Goal: Task Accomplishment & Management: Complete application form

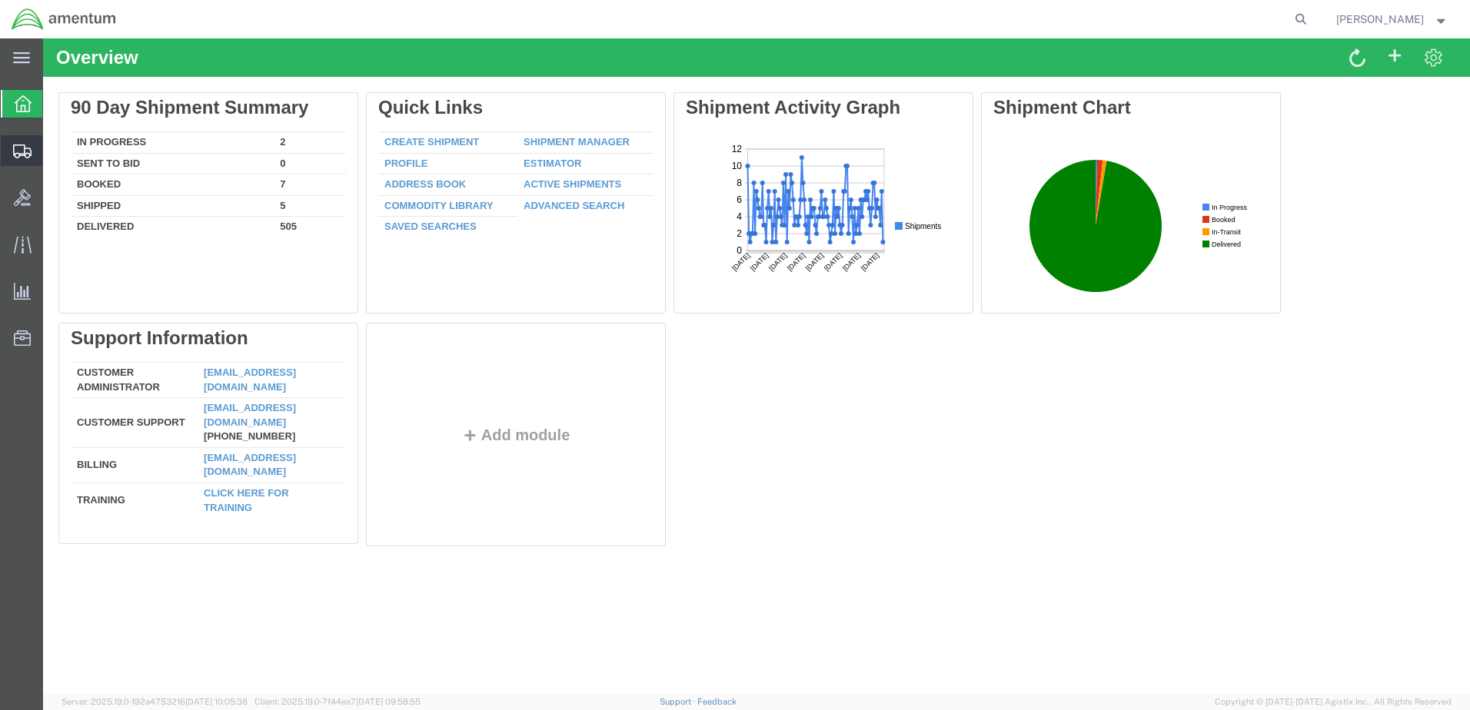
click at [0, 0] on span "Create from Template" at bounding box center [0, 0] width 0 height 0
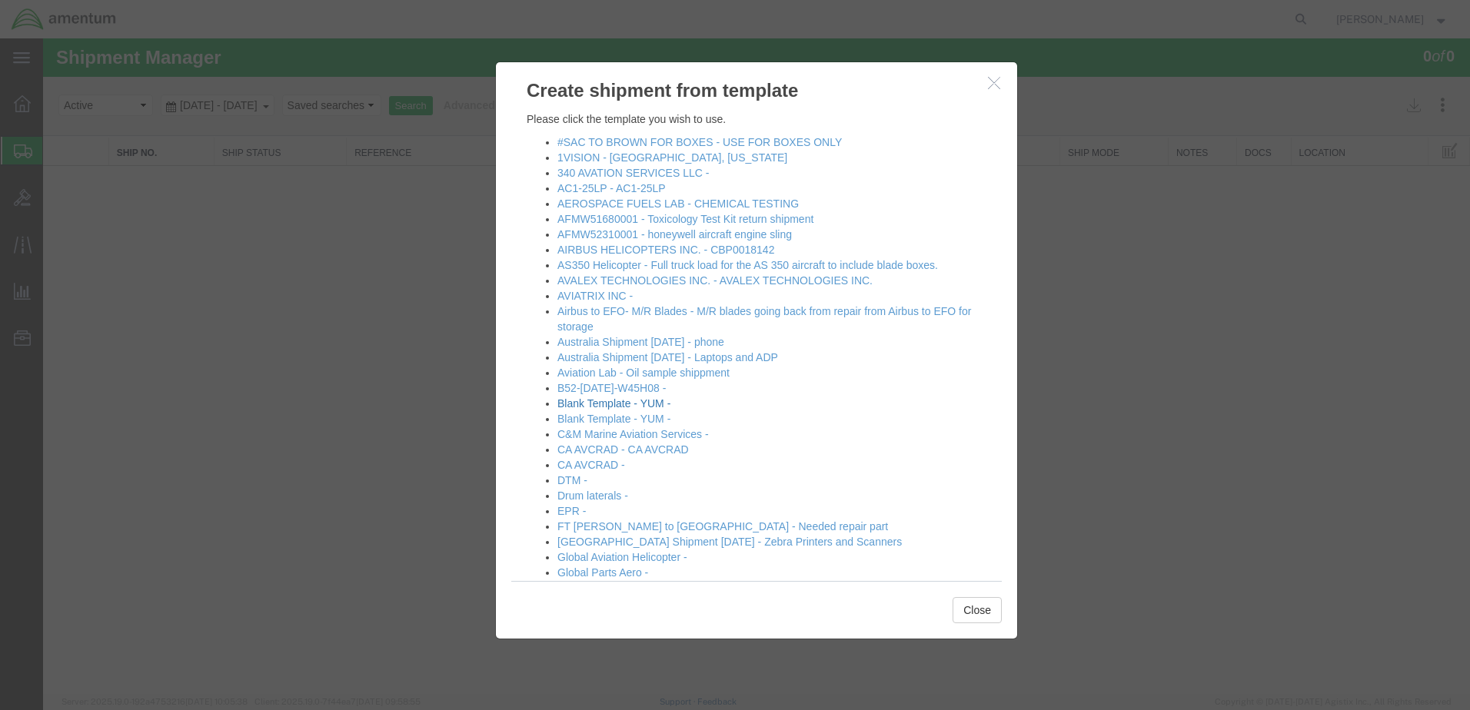
click at [664, 410] on link "Blank Template - YUM -" at bounding box center [613, 403] width 113 height 12
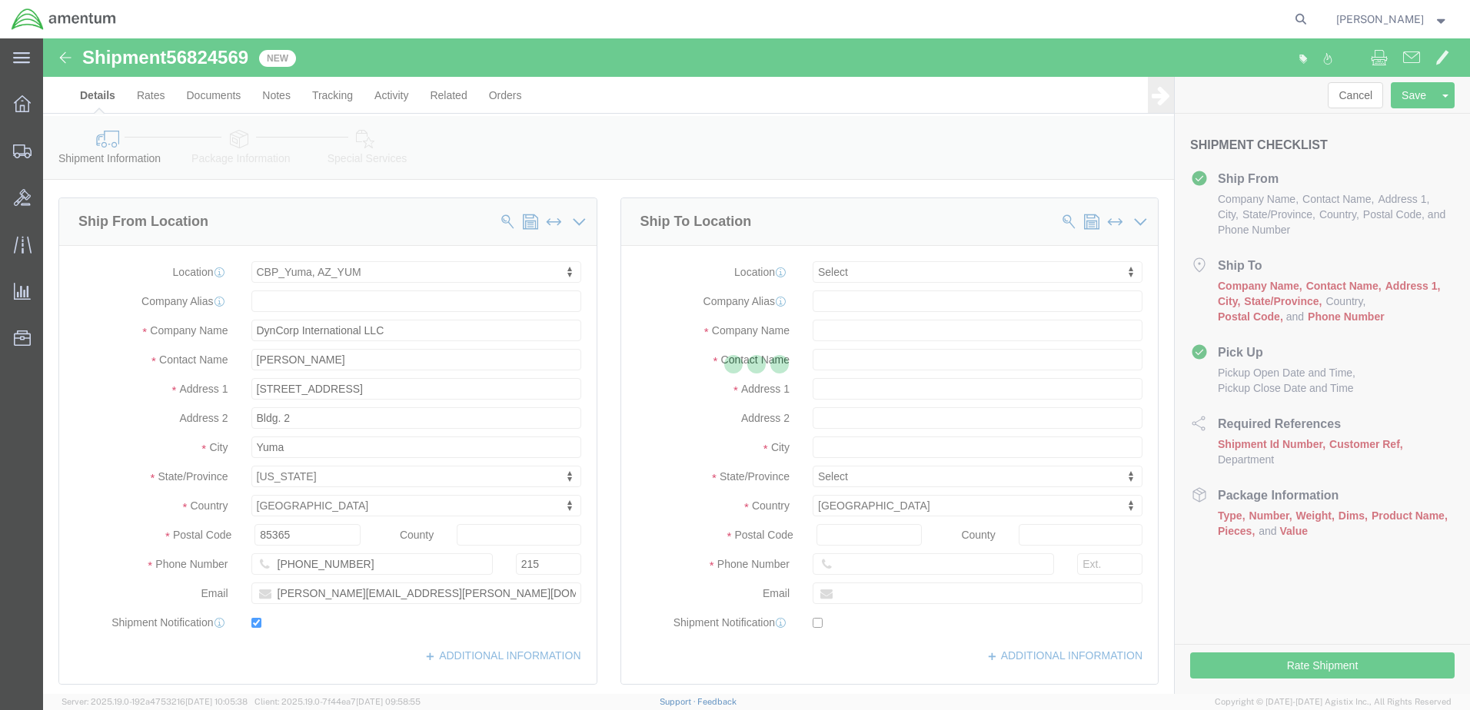
select select "49951"
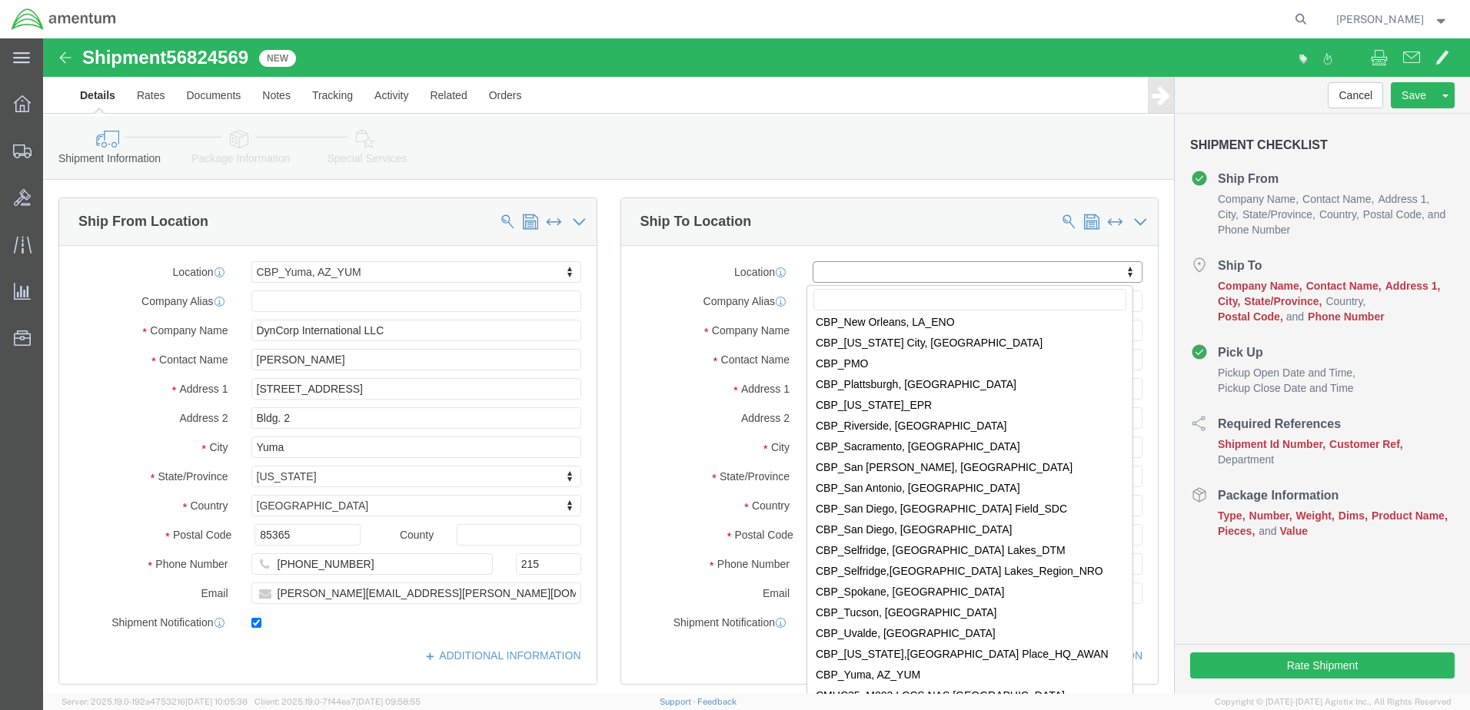
scroll to position [3460, 0]
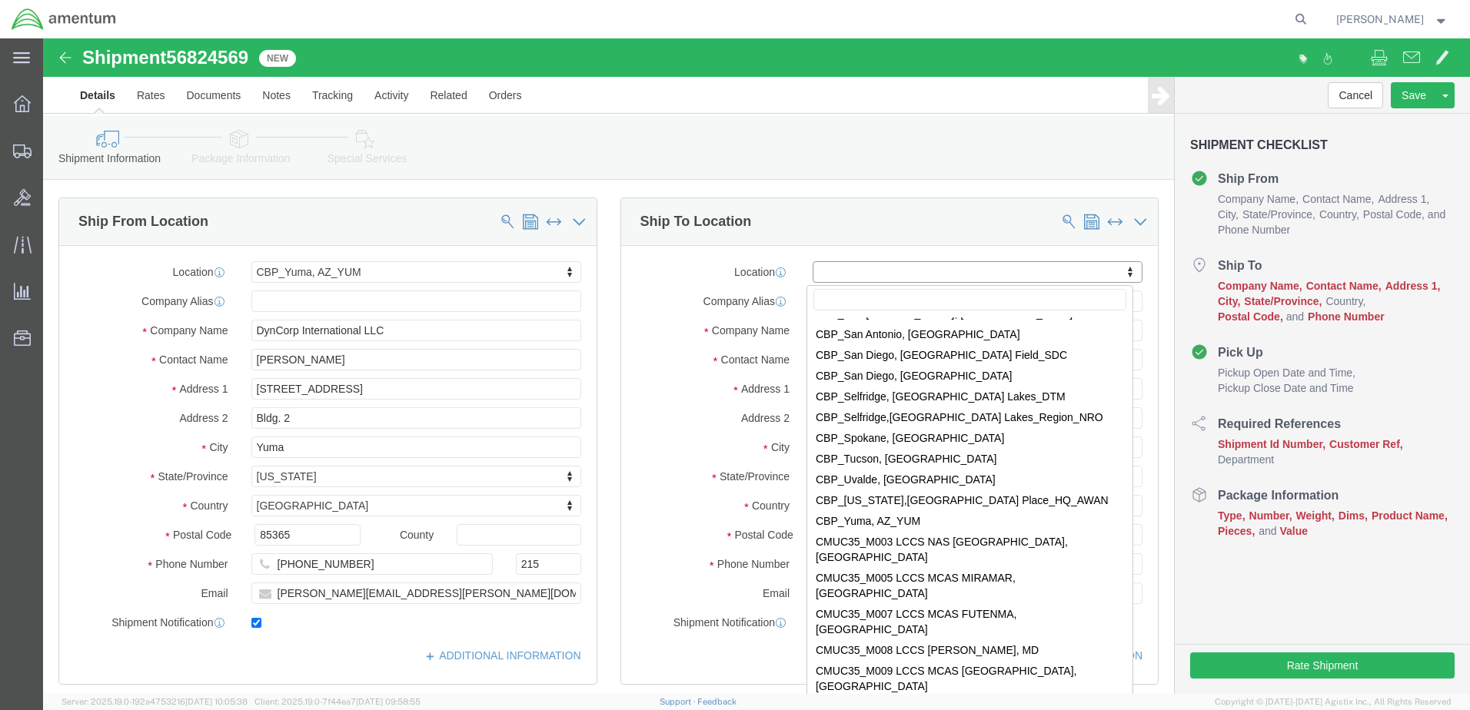
select select "49932"
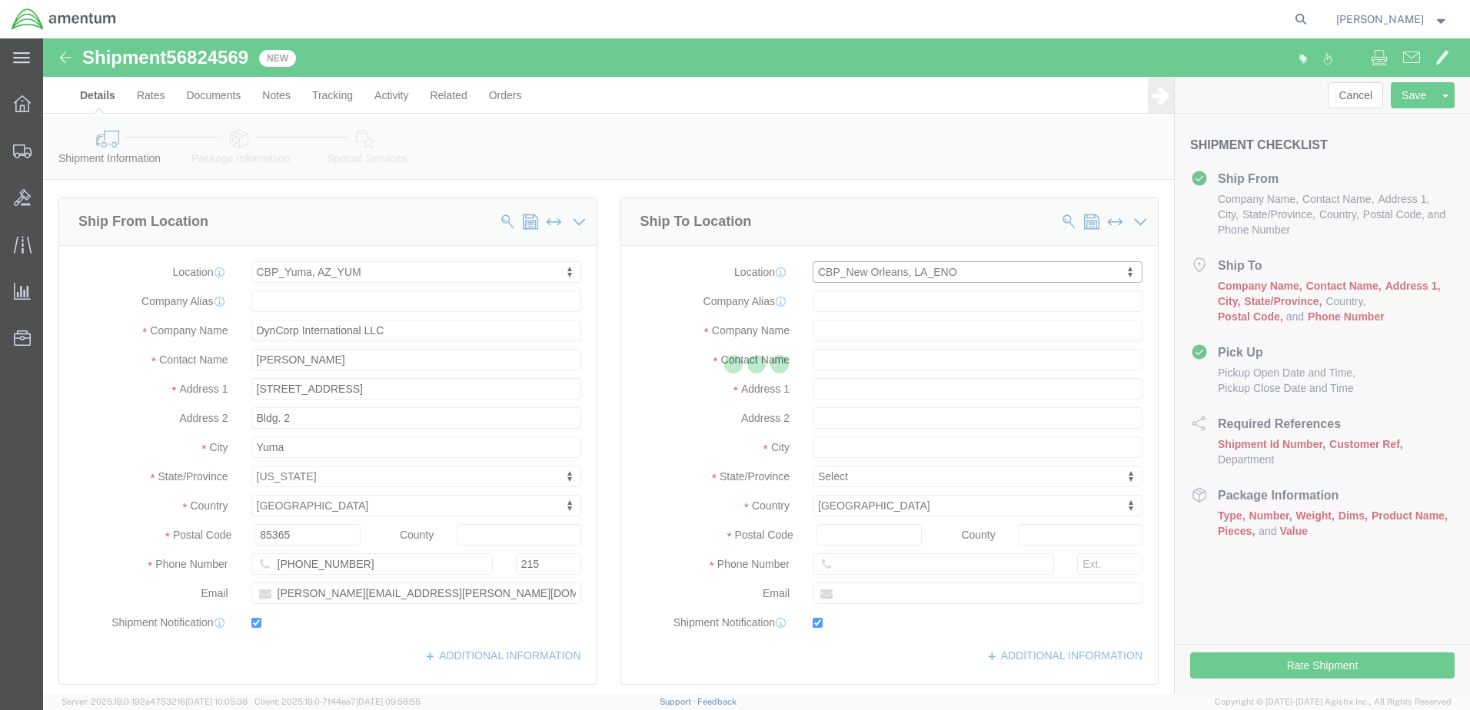
type input "Amentum Services, Inc"
type input "[PERSON_NAME]"
type input "[STREET_ADDRESS][PERSON_NAME]"
type input "[PERSON_NAME]"
type input "70401"
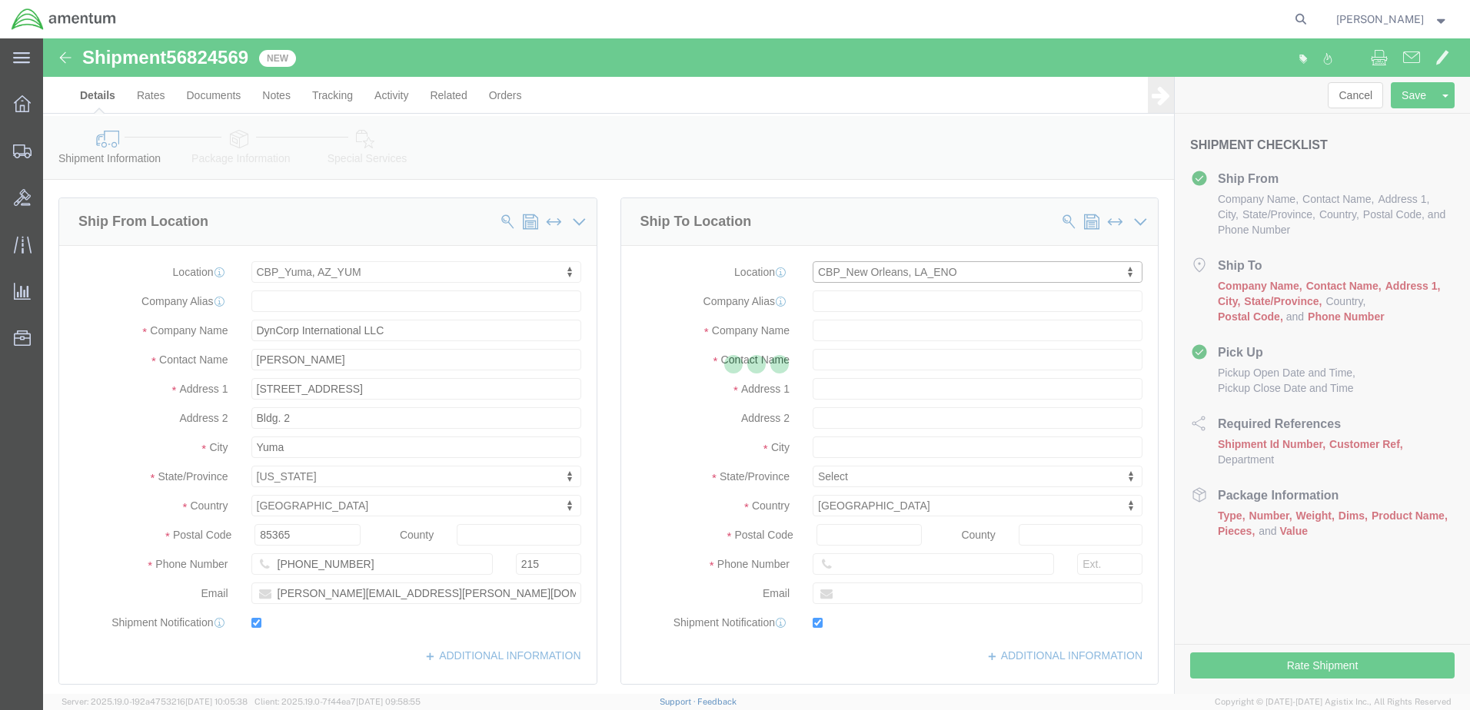
type input "[PHONE_NUMBER]"
type input "[PERSON_NAME][EMAIL_ADDRESS][PERSON_NAME][DOMAIN_NAME]"
checkbox input "true"
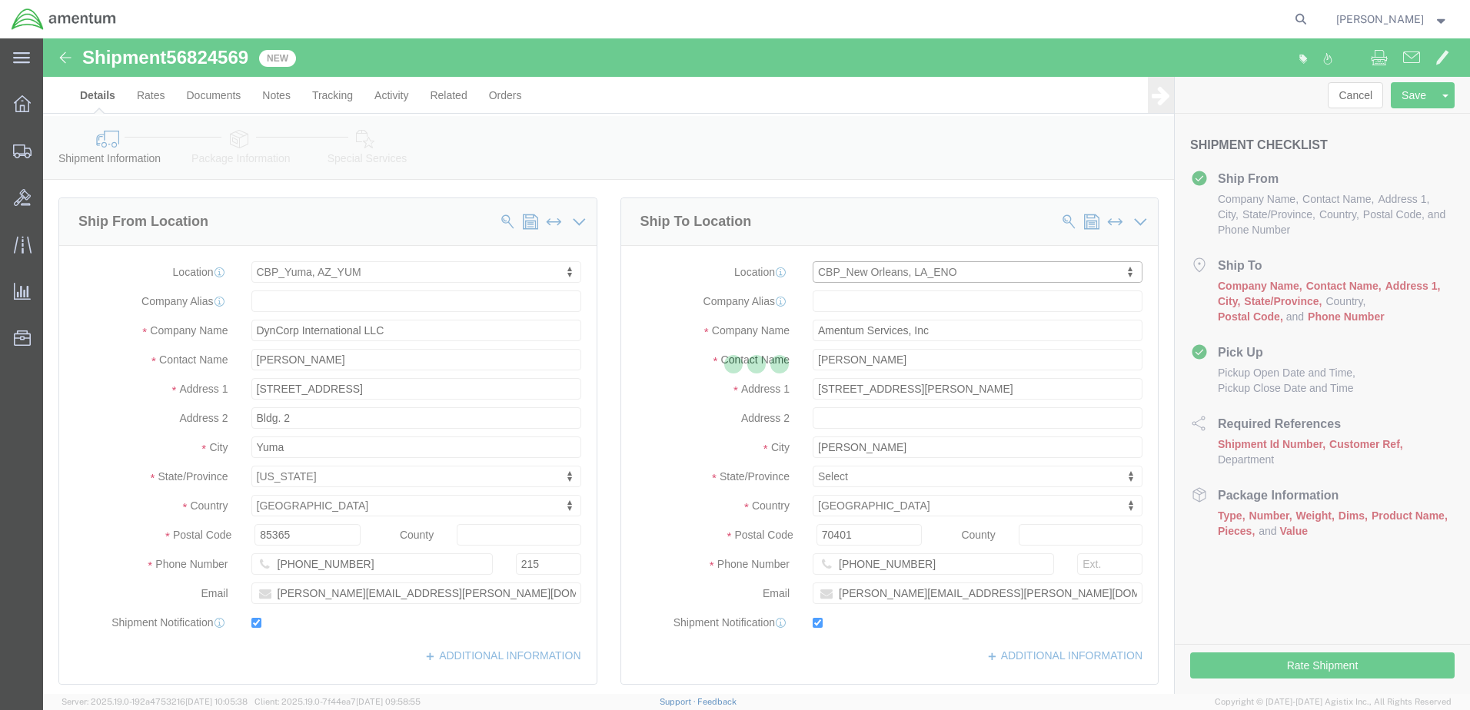
select select "LA"
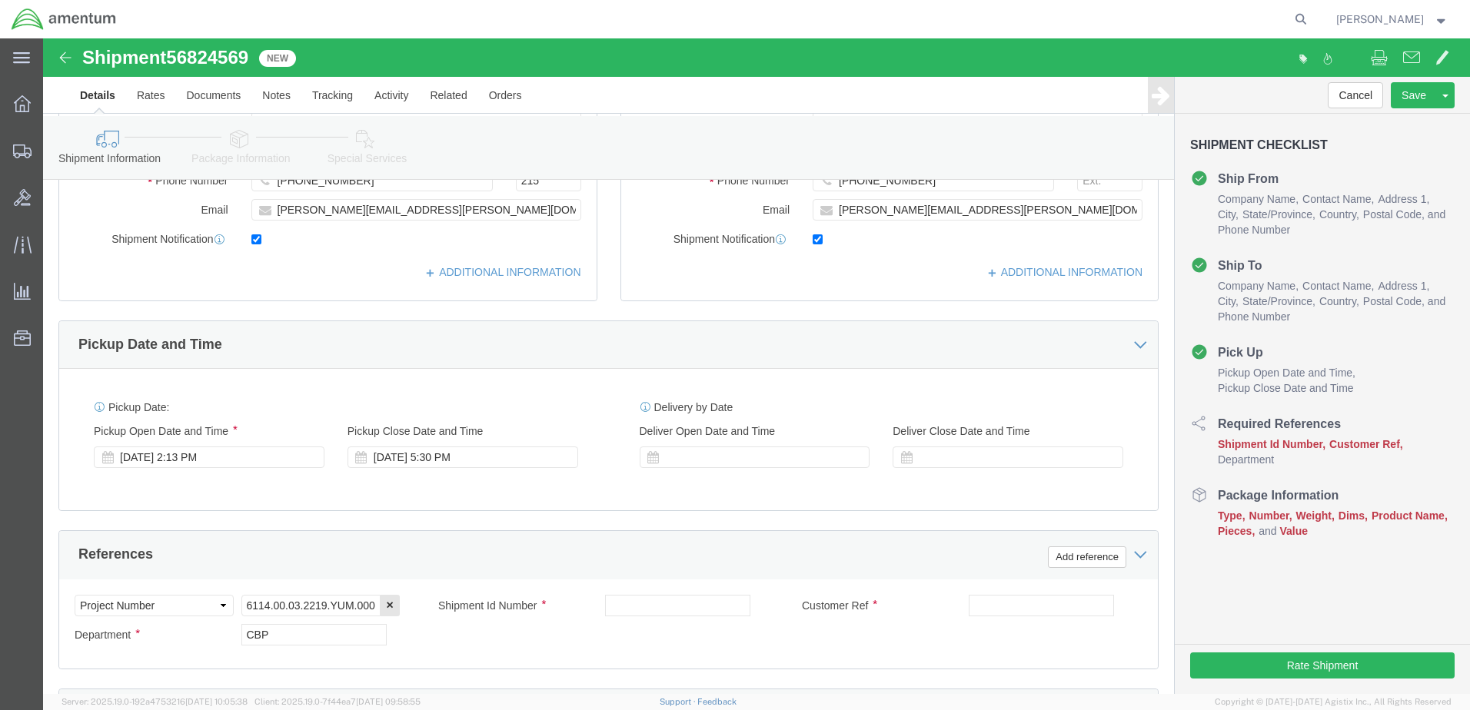
scroll to position [384, 0]
click div "Sep 15 2025 2:13 PM"
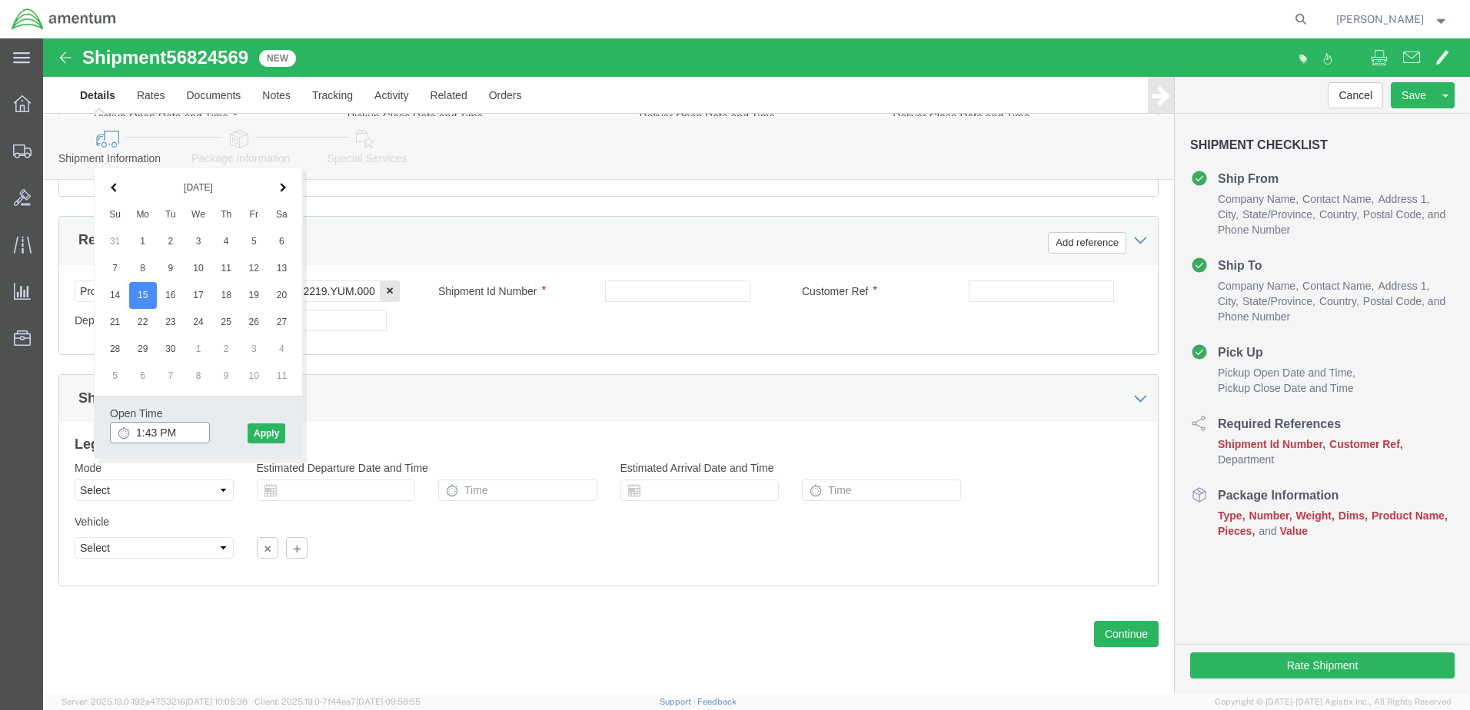
type input "2:00 PM"
click div "Open Time 2:00 PM Sep 15 2025 2:13 PM - Sep 15 2025 2:13 PM Cancel Apply"
click button "Apply"
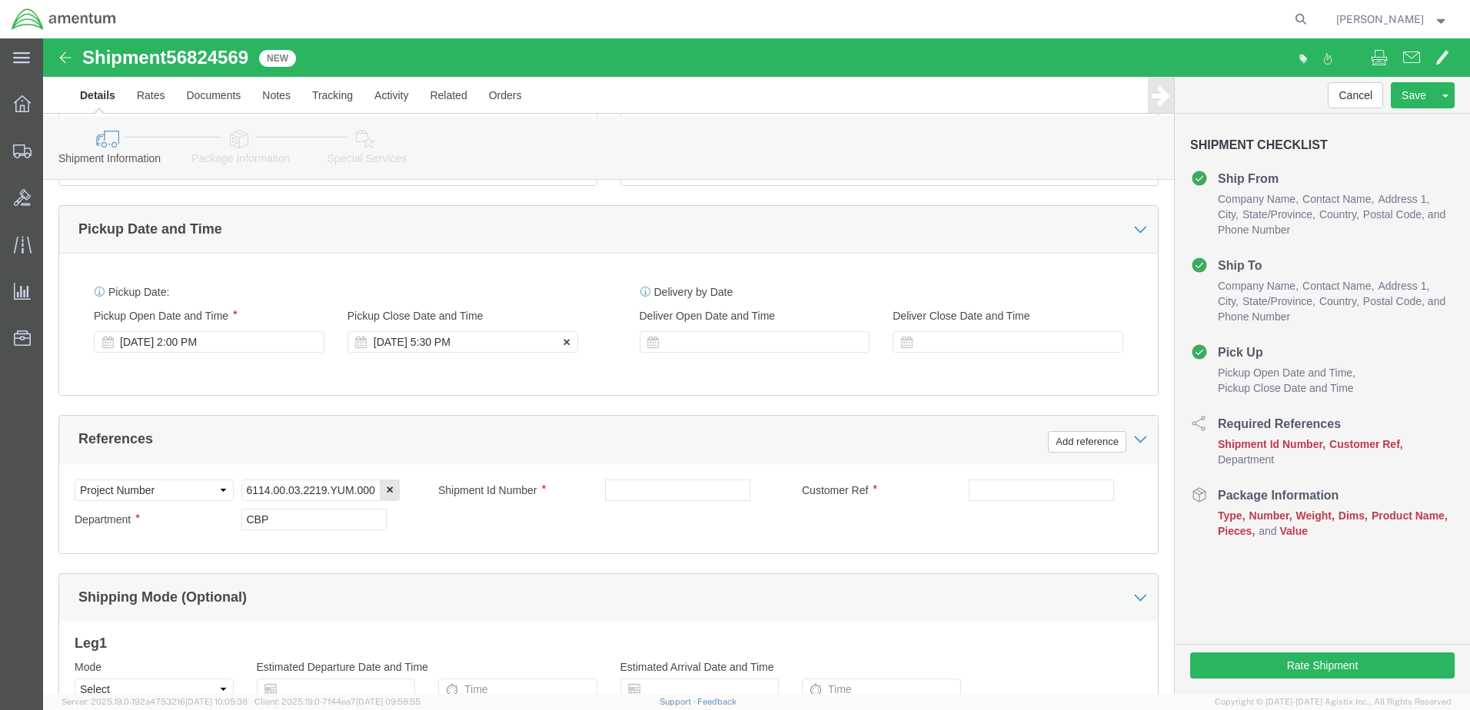
scroll to position [493, 0]
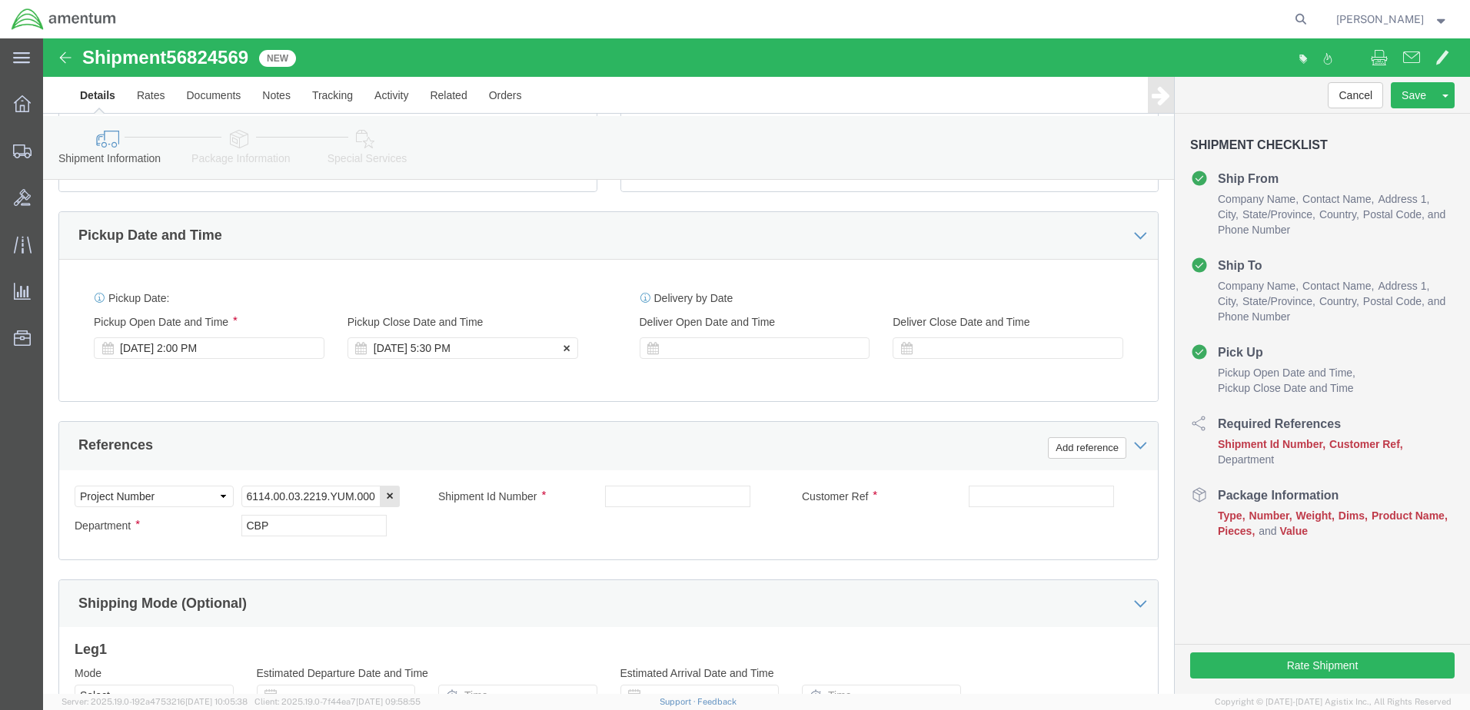
click div "Sep 15 2025 5:30 PM"
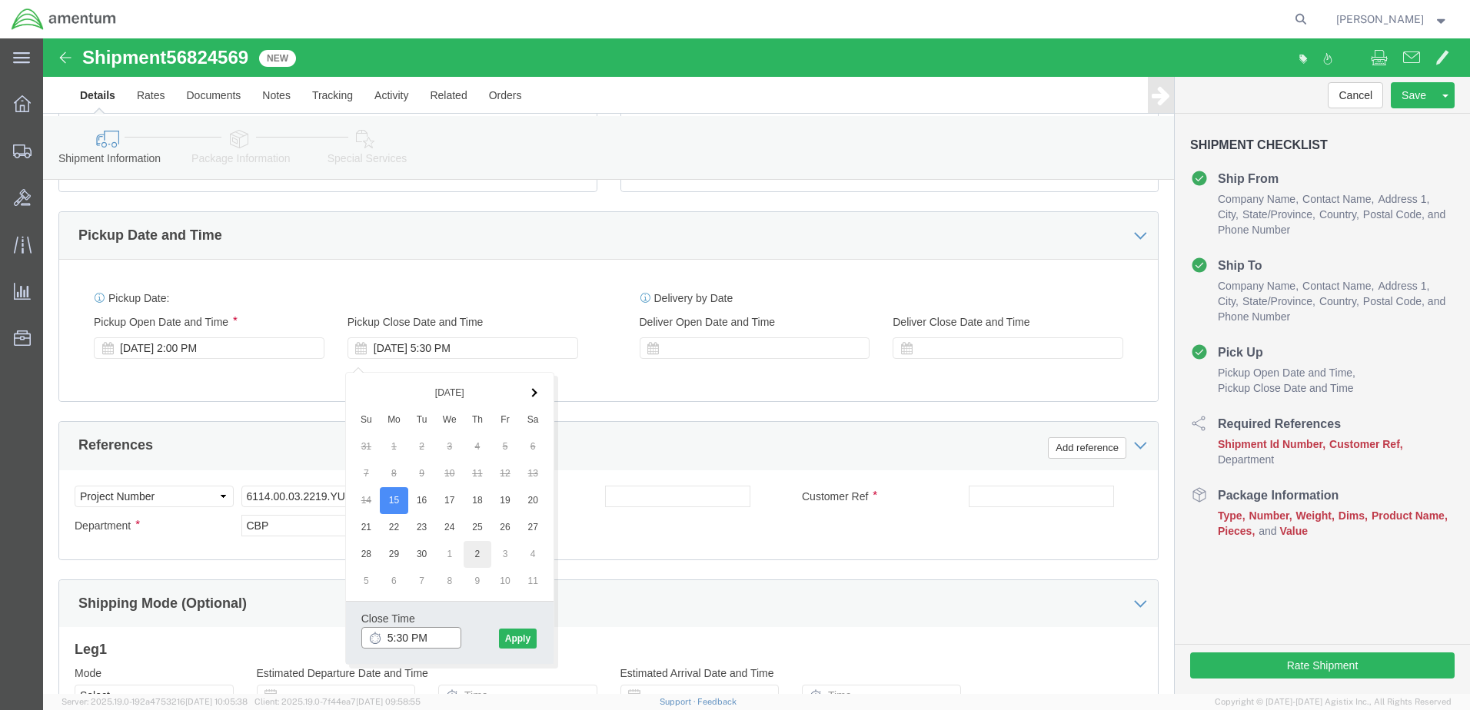
type input "4:30 PM"
click button "Apply"
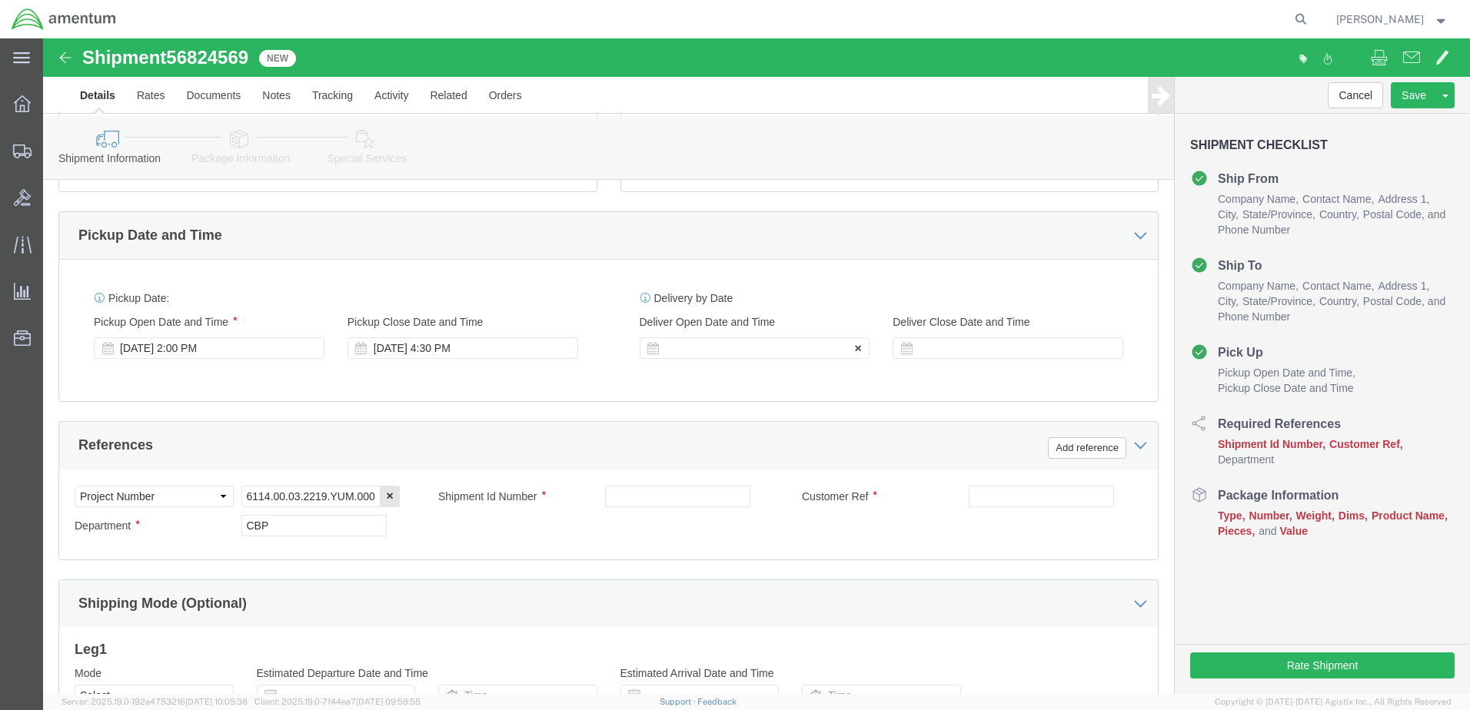
click div
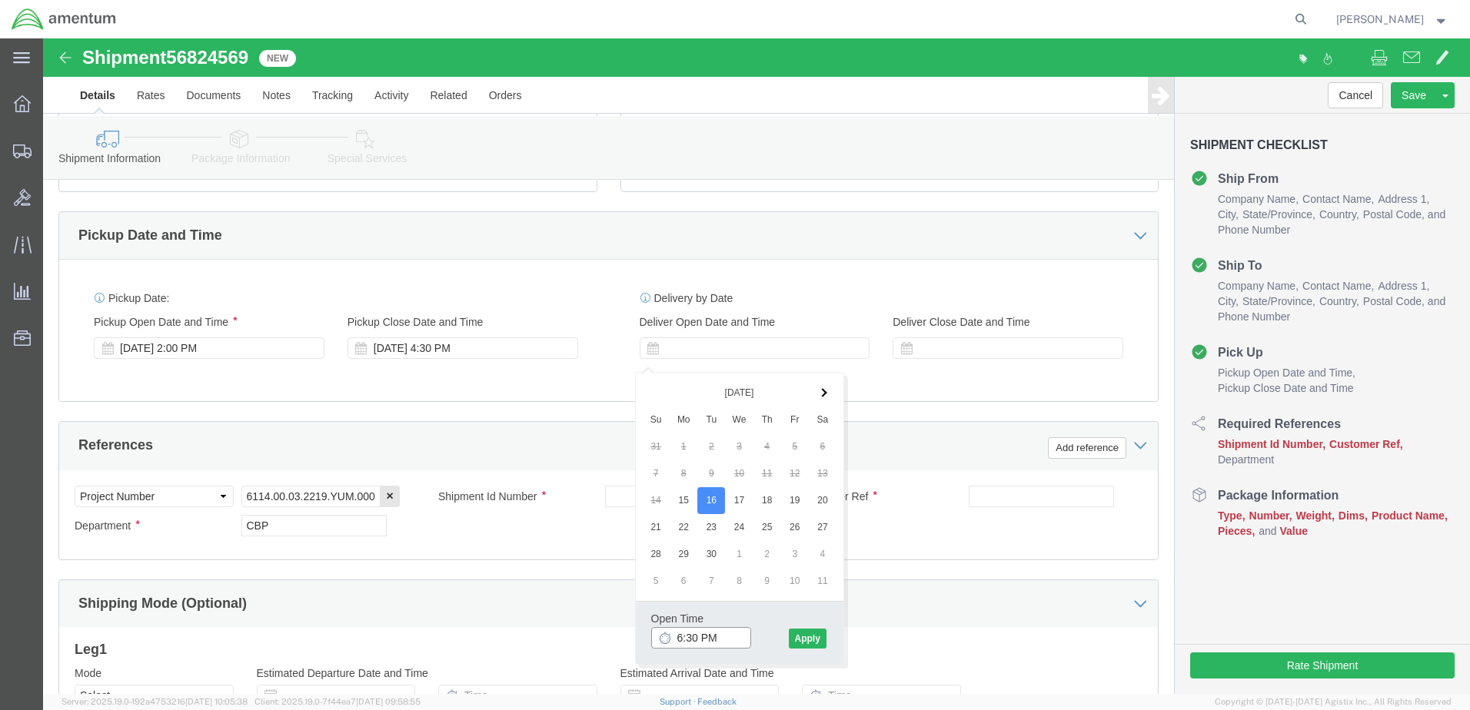
click input "6:30 PM"
type input "8:30 AM"
click button "Apply"
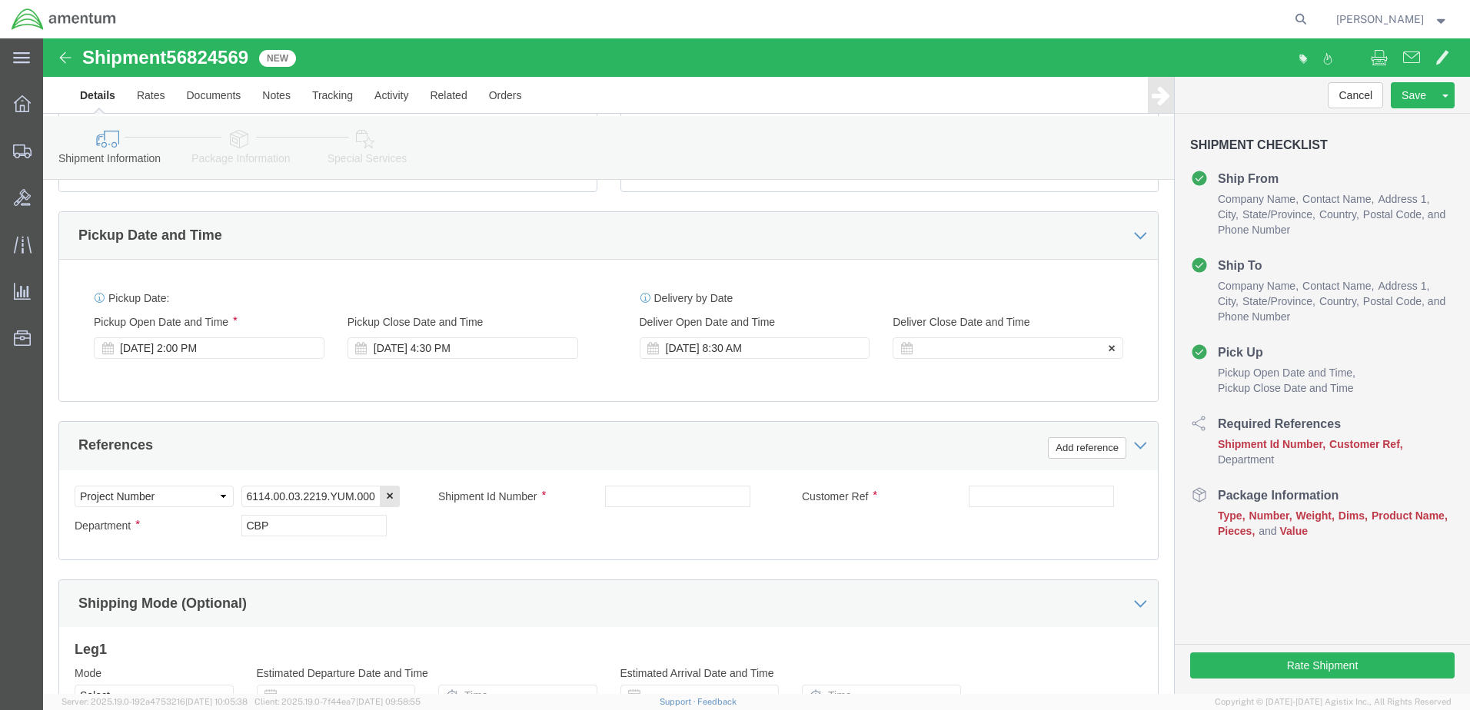
click div
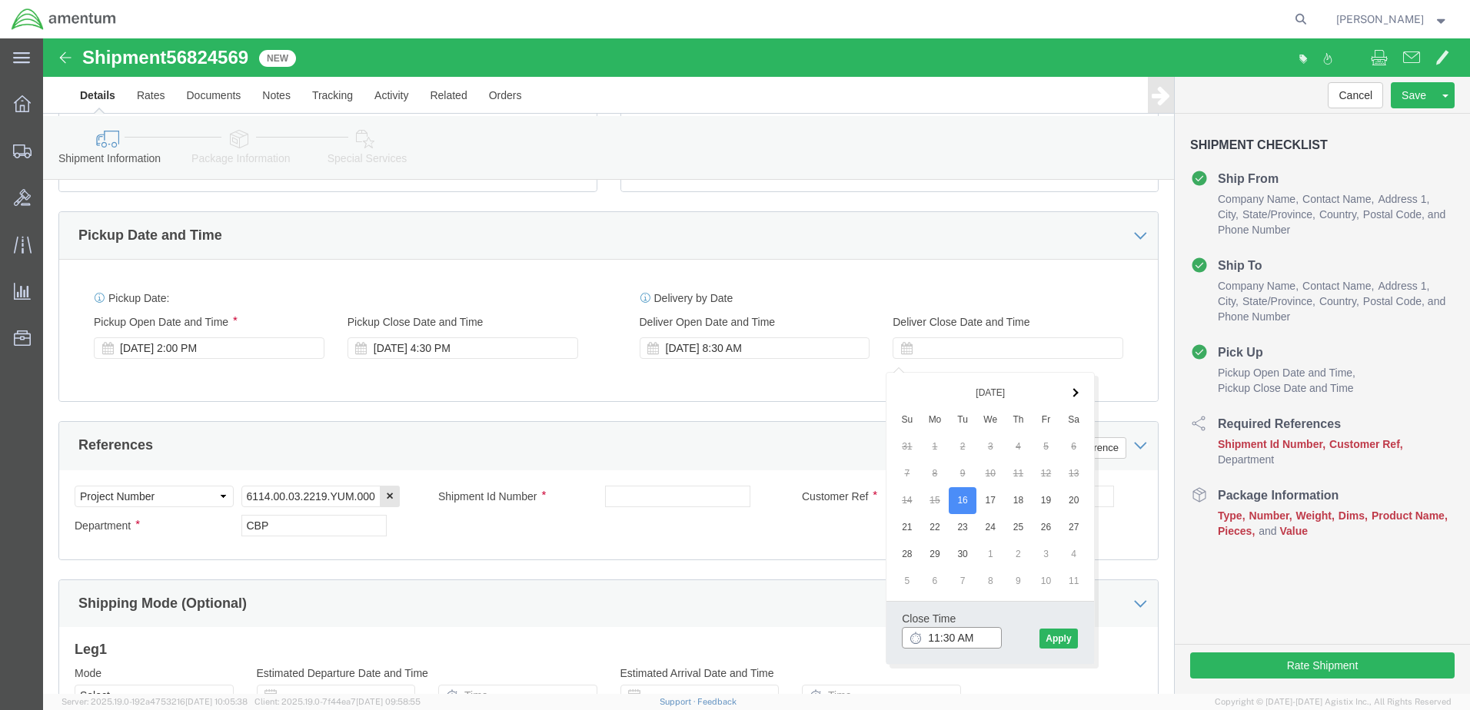
type input "12:30 PM"
click button "Apply"
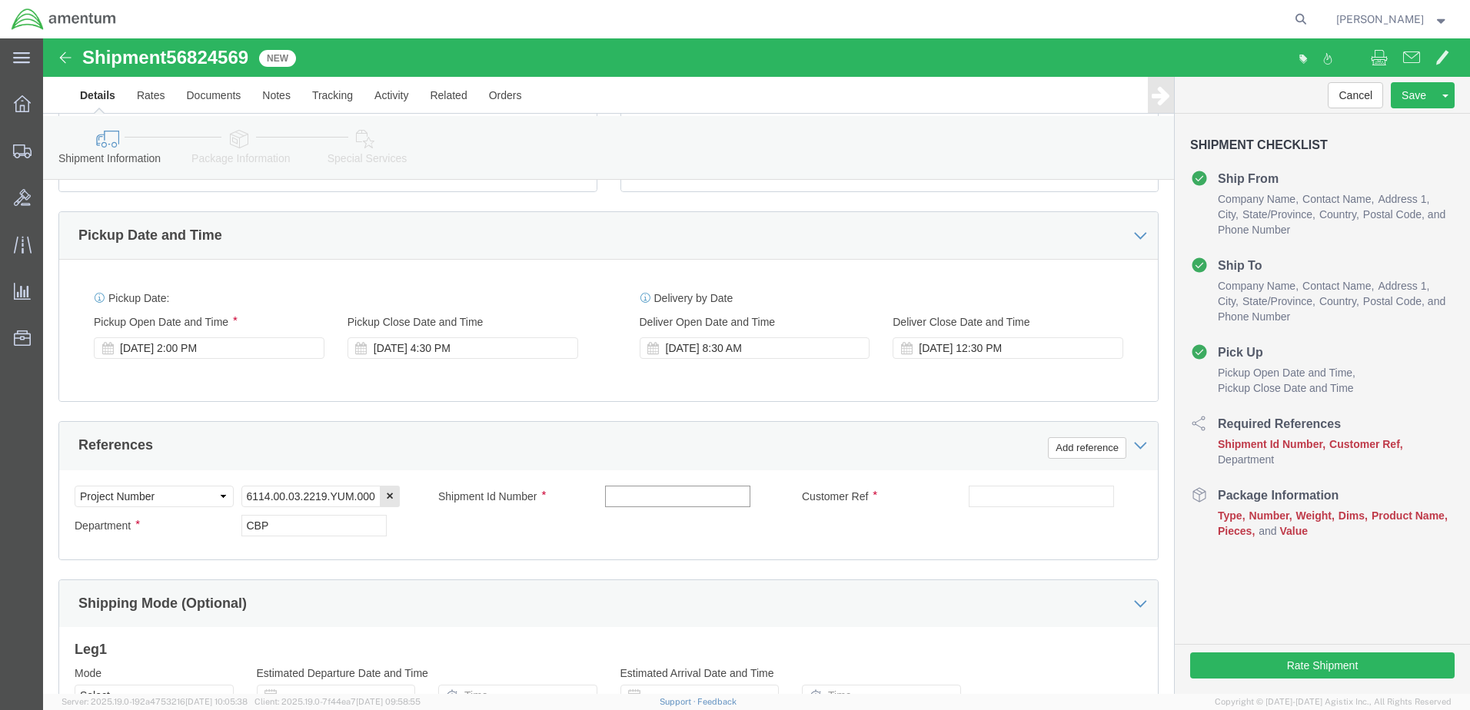
click input "text"
type input "615-000257"
click div "Customer Ref"
click input "text"
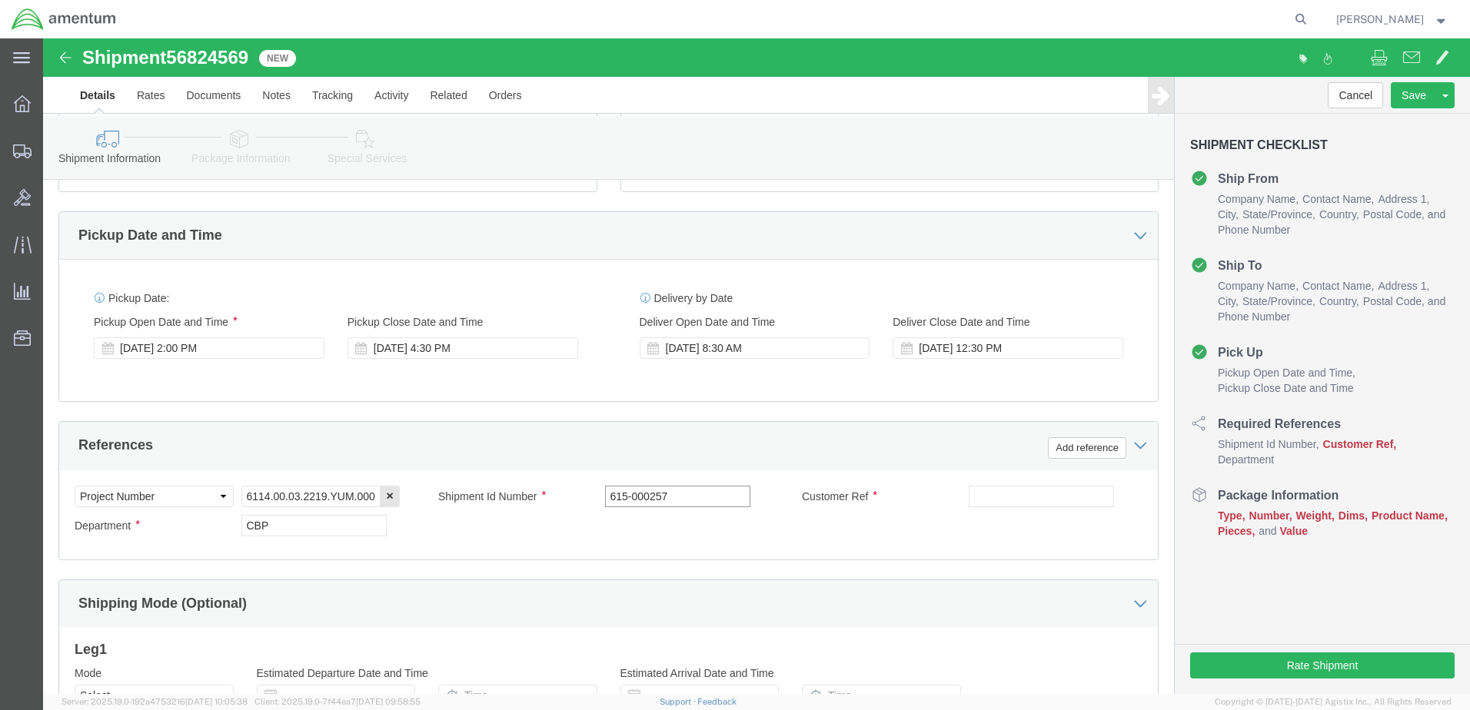
drag, startPoint x: 653, startPoint y: 463, endPoint x: 520, endPoint y: 480, distance: 133.4
click div "Shipment Id Number 615-000257"
click div "Customer Ref"
drag, startPoint x: 928, startPoint y: 472, endPoint x: 944, endPoint y: 473, distance: 16.2
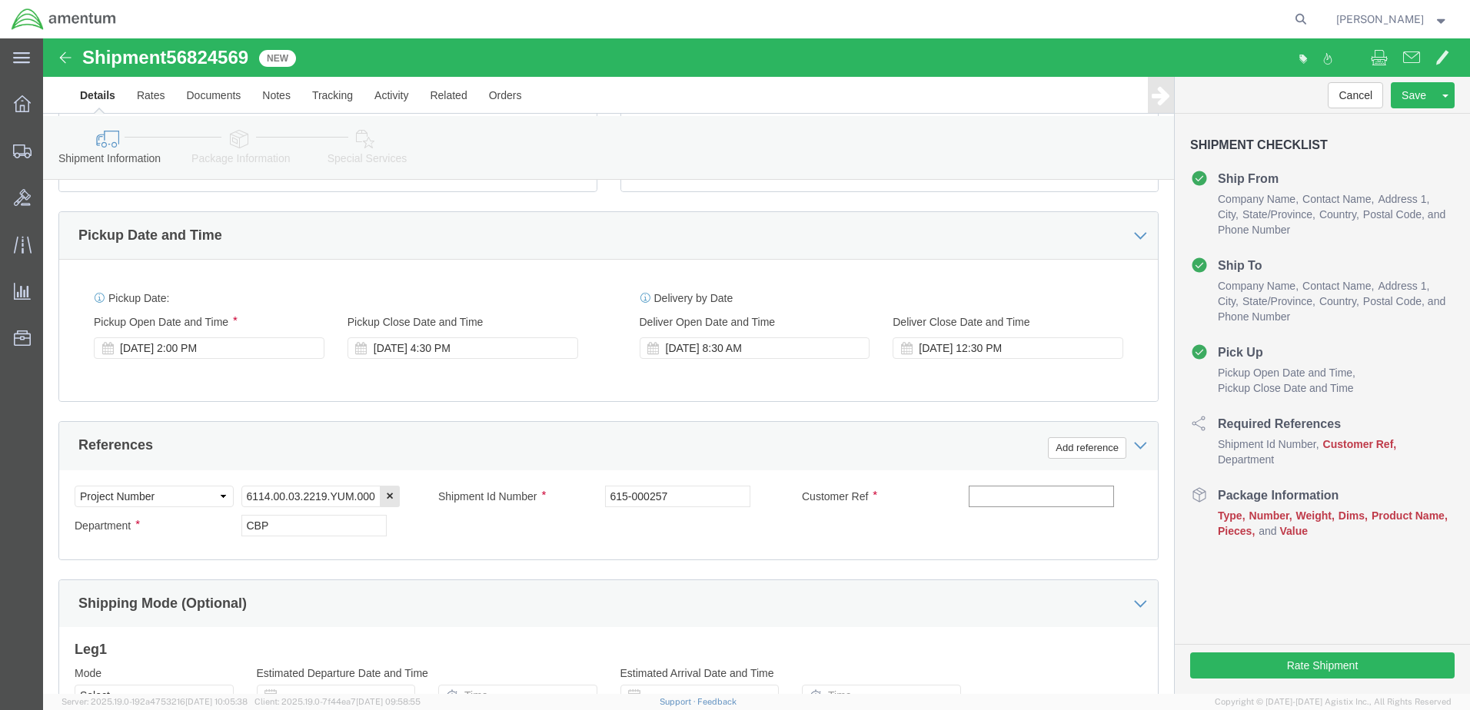
click input "text"
paste input "615-000257"
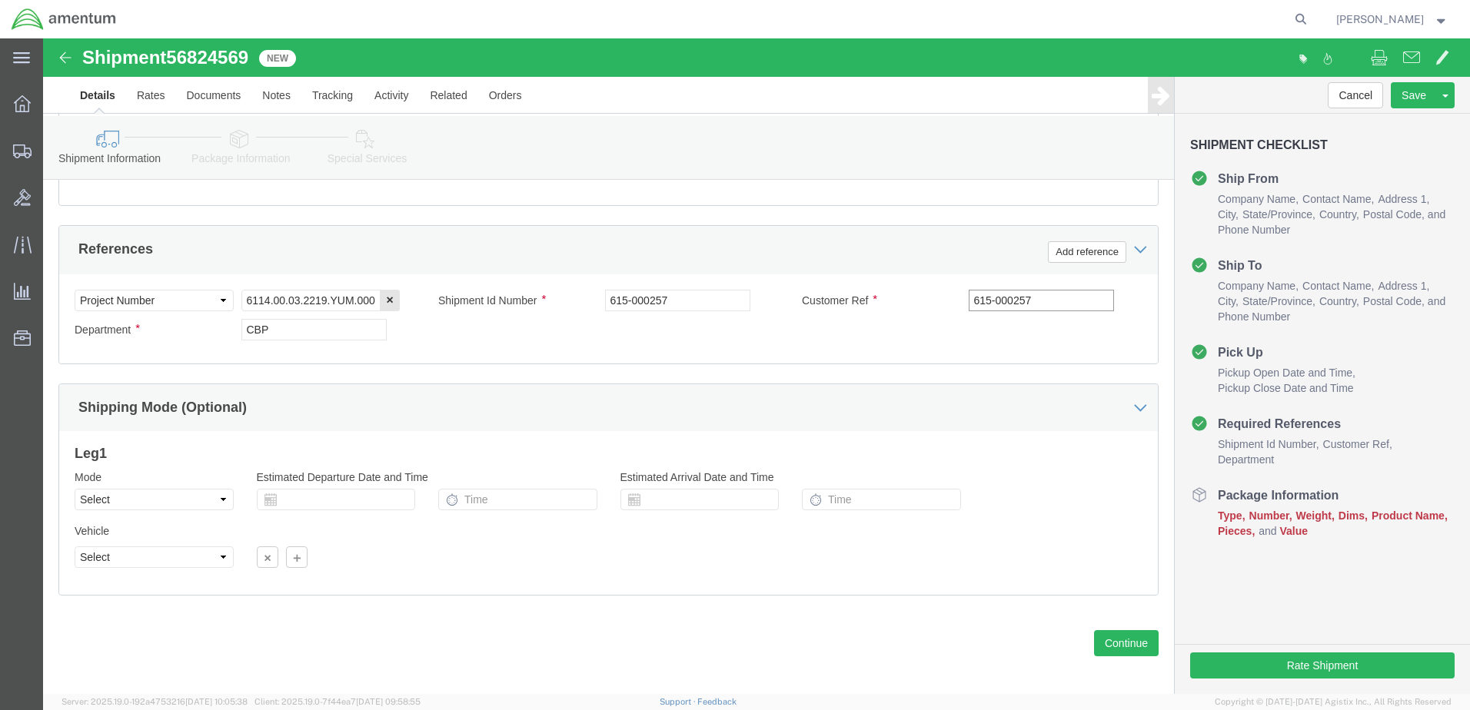
scroll to position [723, 0]
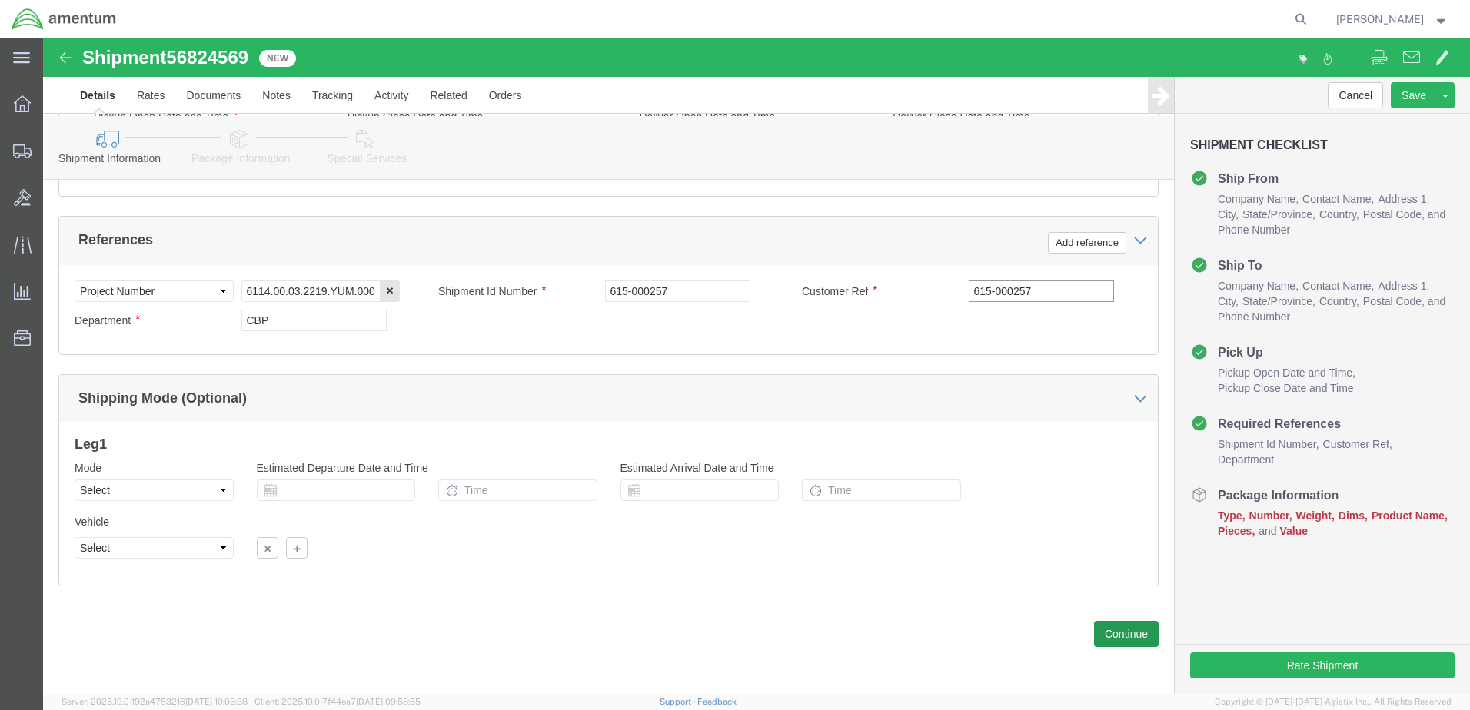
type input "615-000257"
click button "Continue"
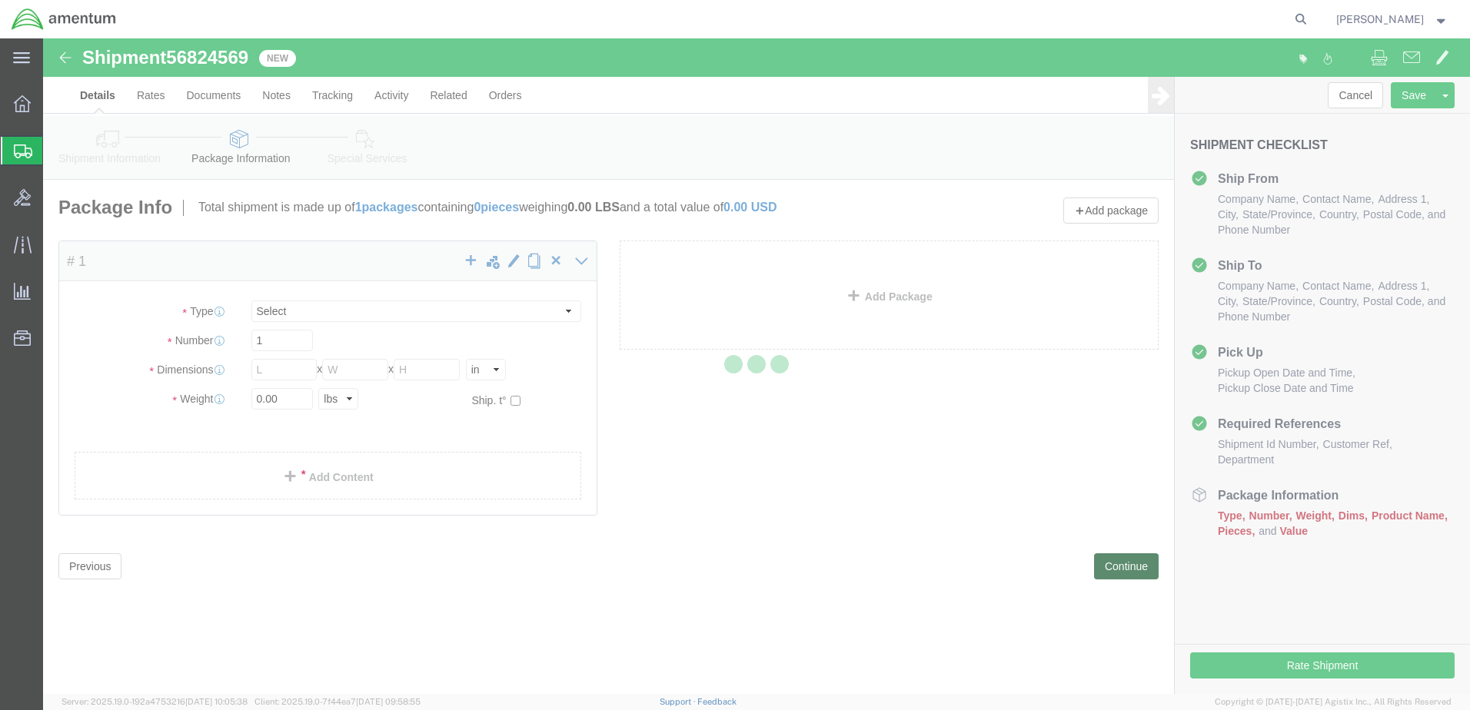
select select "CBOX"
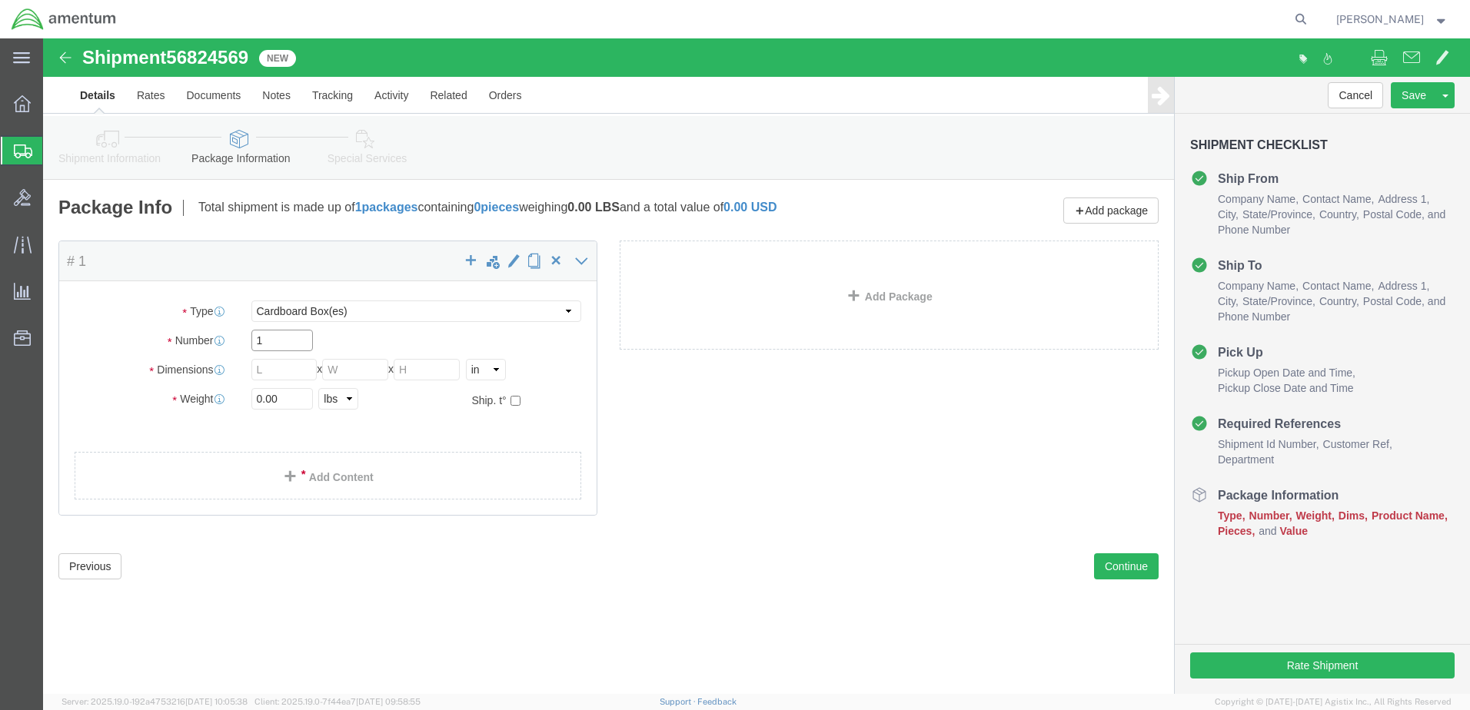
click input "1"
click input "text"
type input "18"
type input "12"
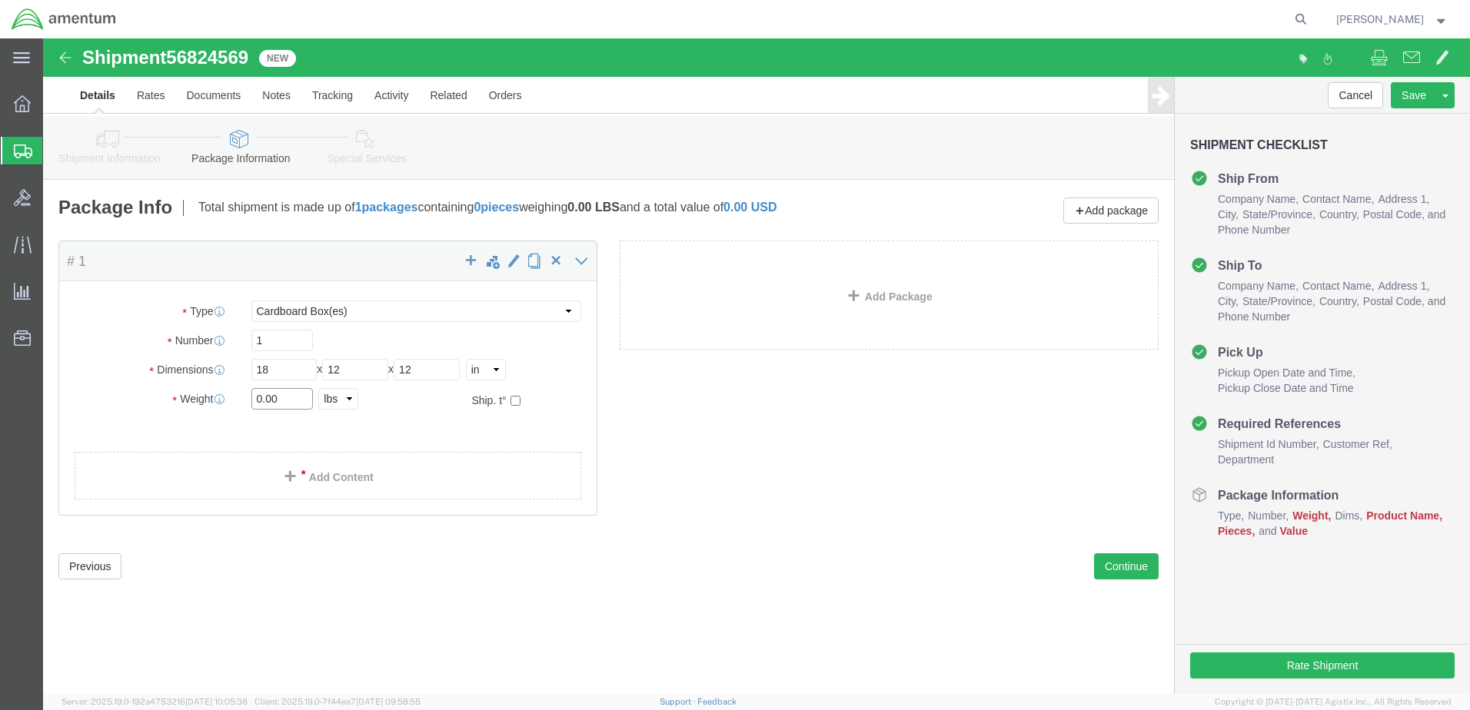
click input "0.00"
type input "0"
type input "7.5"
click link "Add Content"
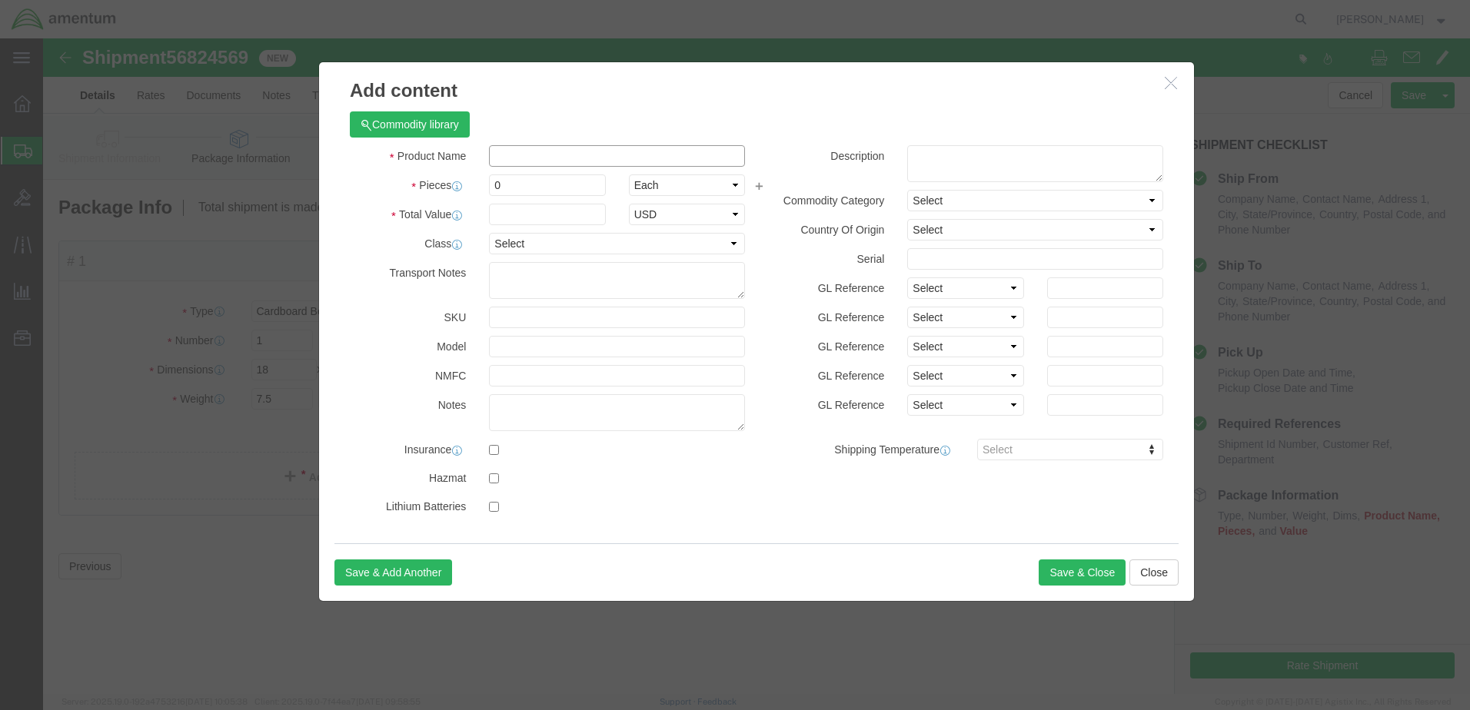
click input "text"
type input "Gyro"
click textarea
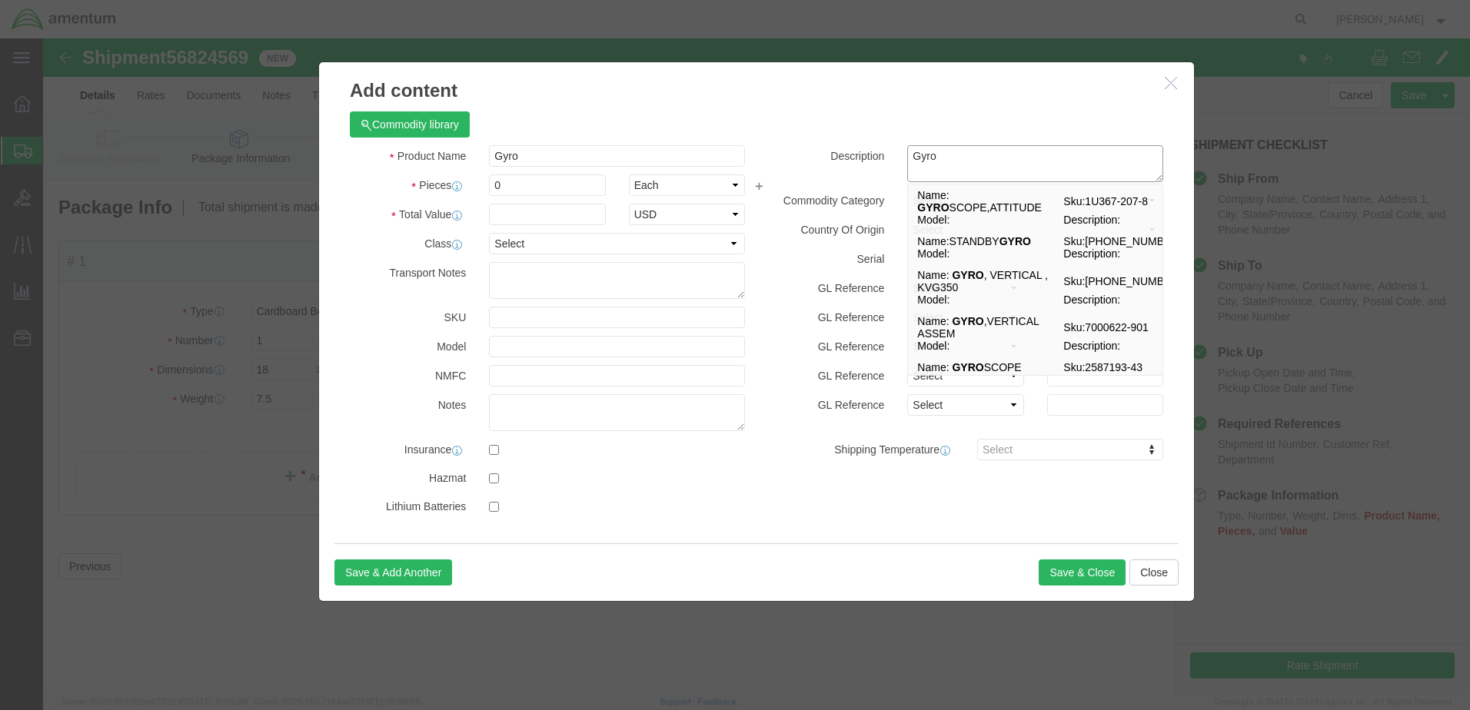
type textarea "Gyro"
click input "0"
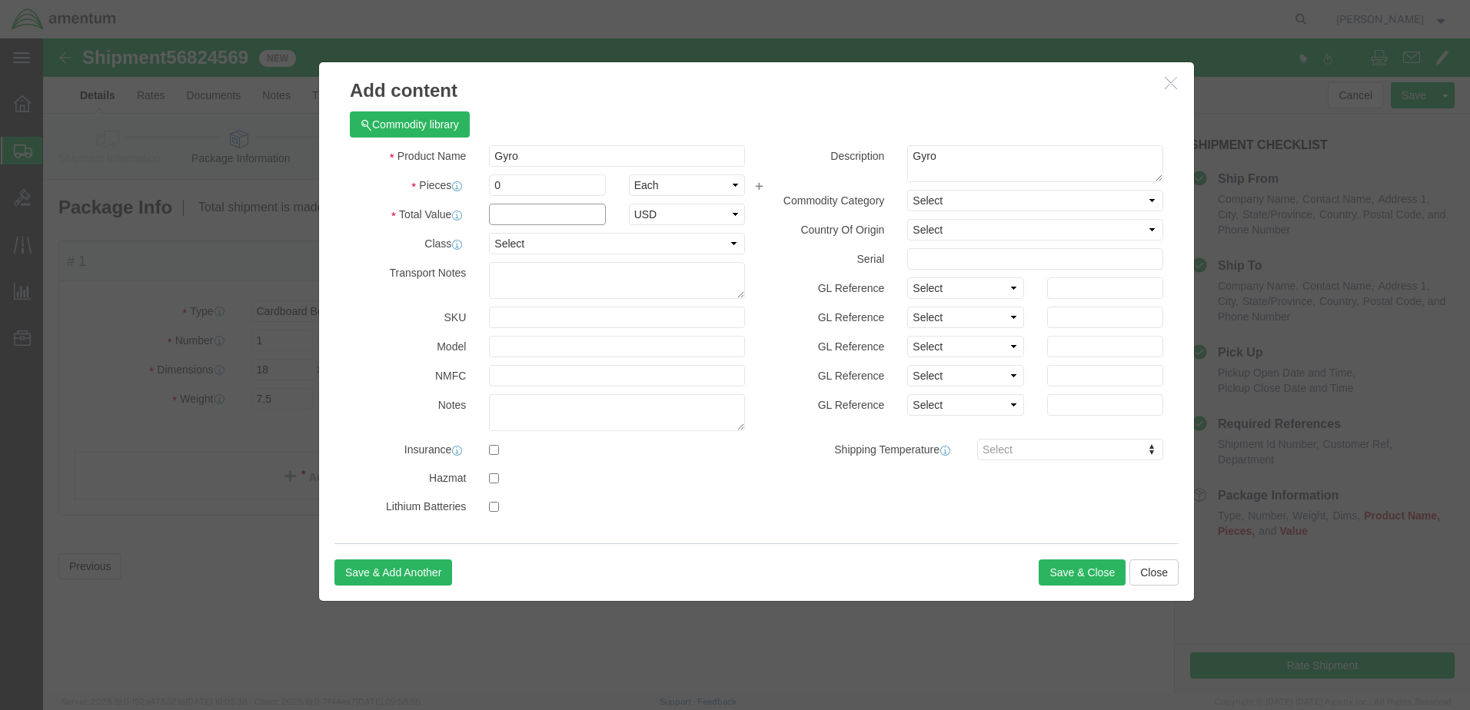
click input "text"
type input "1288.33"
click input "0"
type input "1"
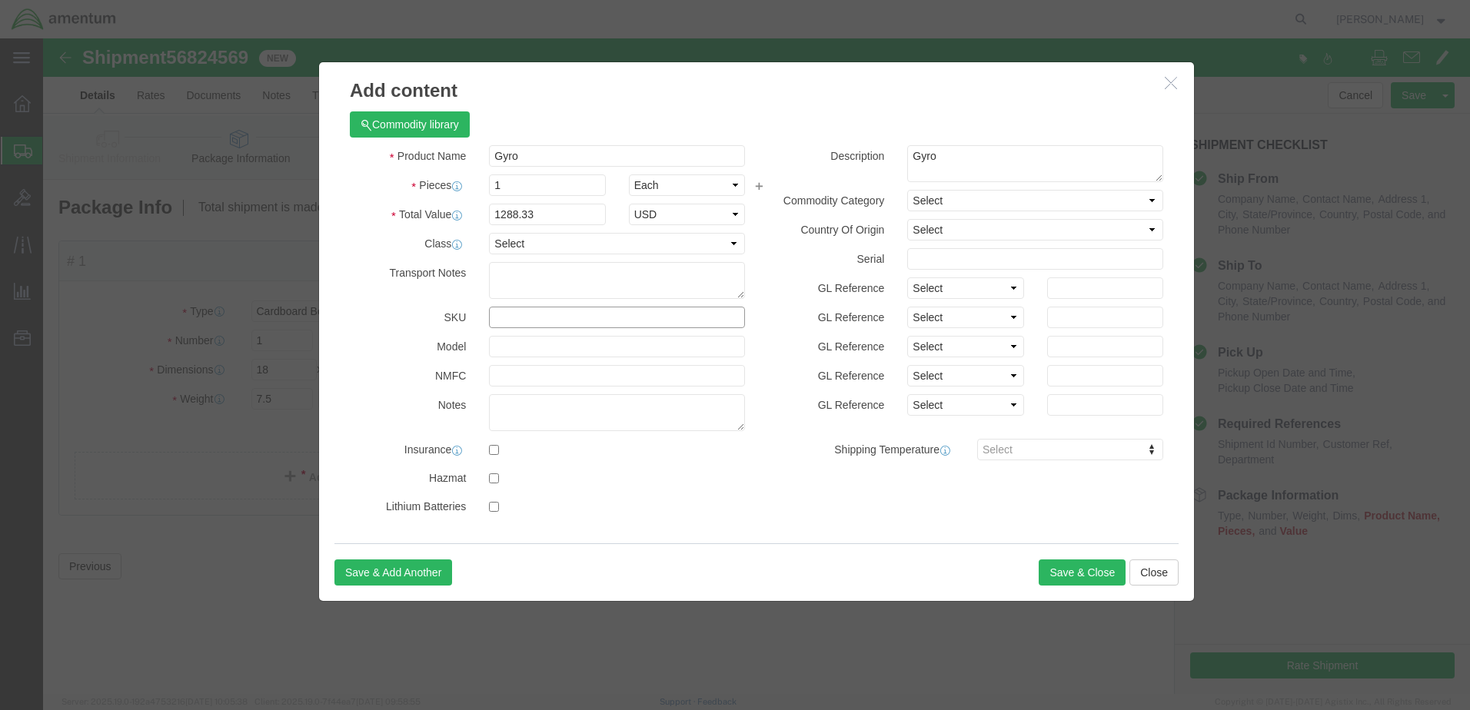
click input "text"
type input "55509"
click input "text"
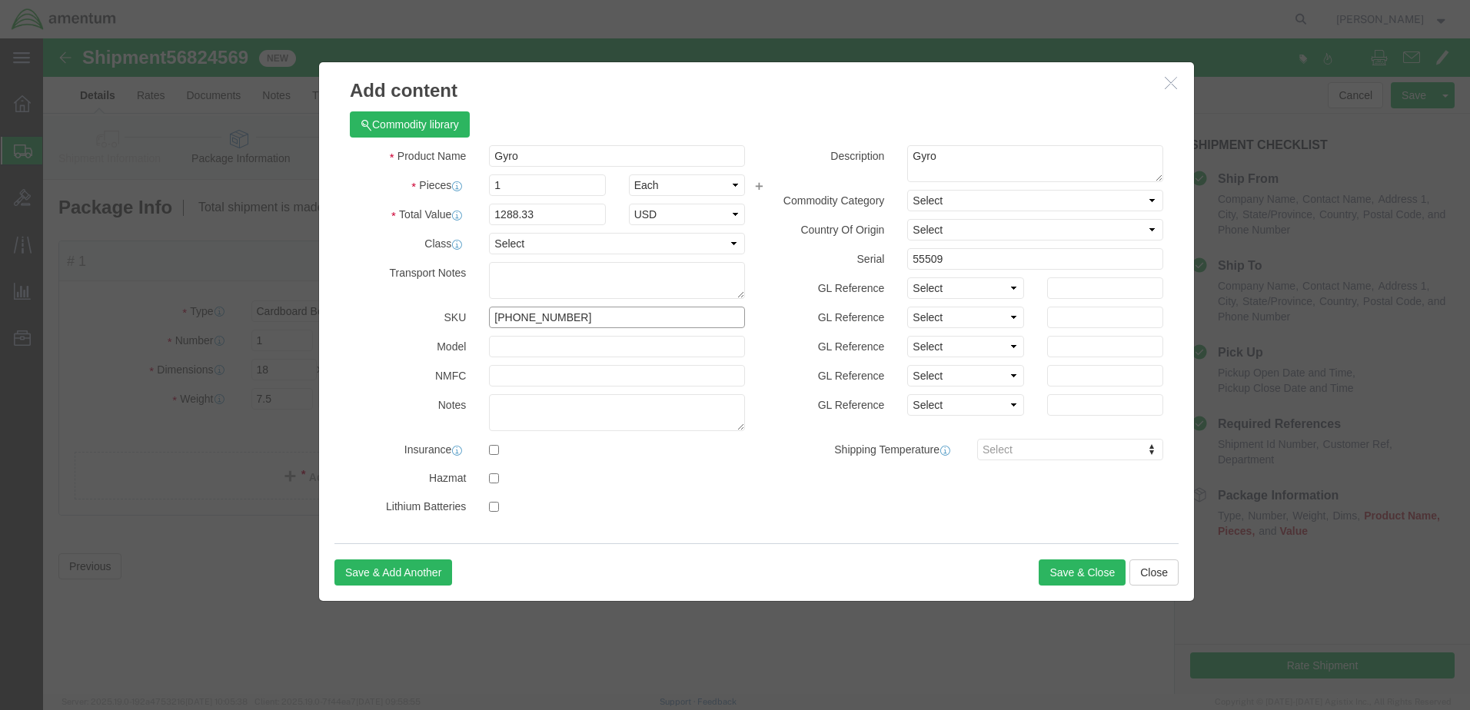
type input "[PHONE_NUMBER]"
click input "55509"
click button "Save & Close"
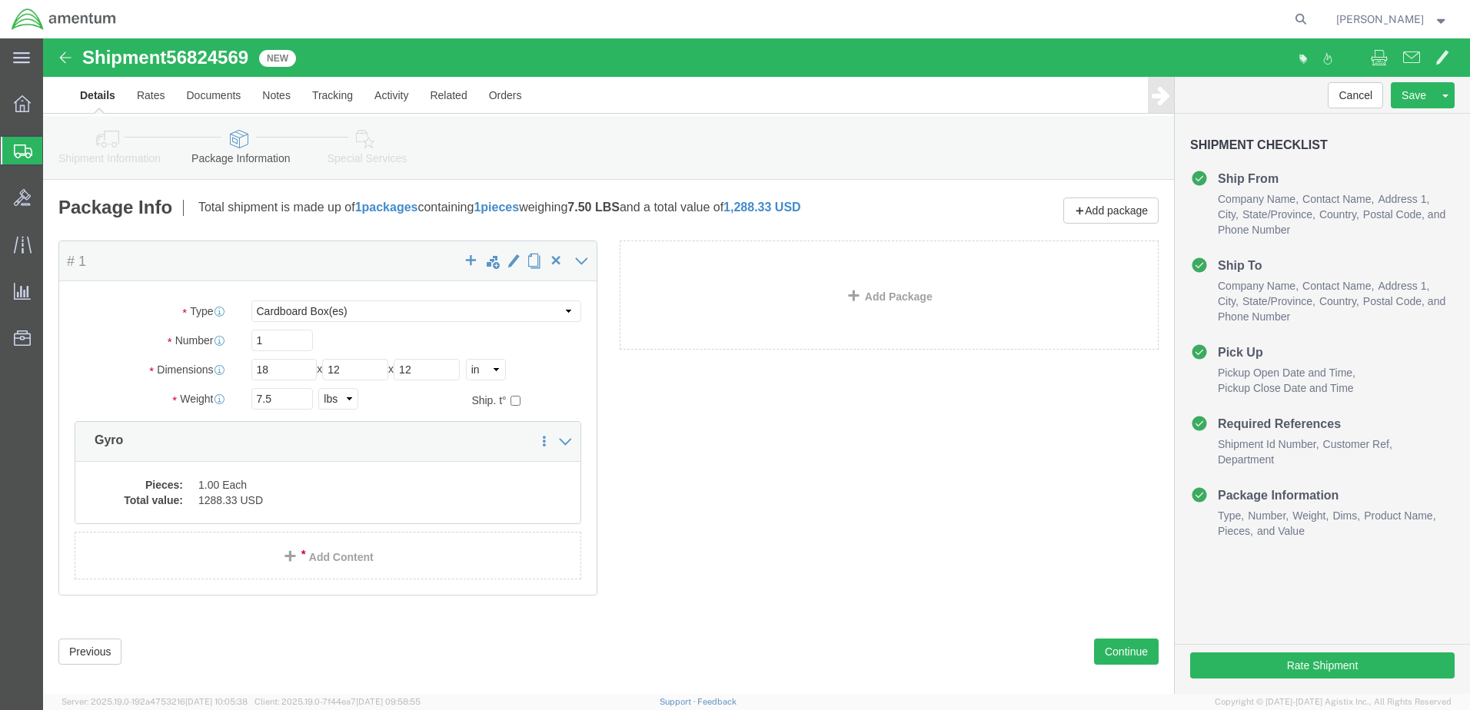
scroll to position [22, 0]
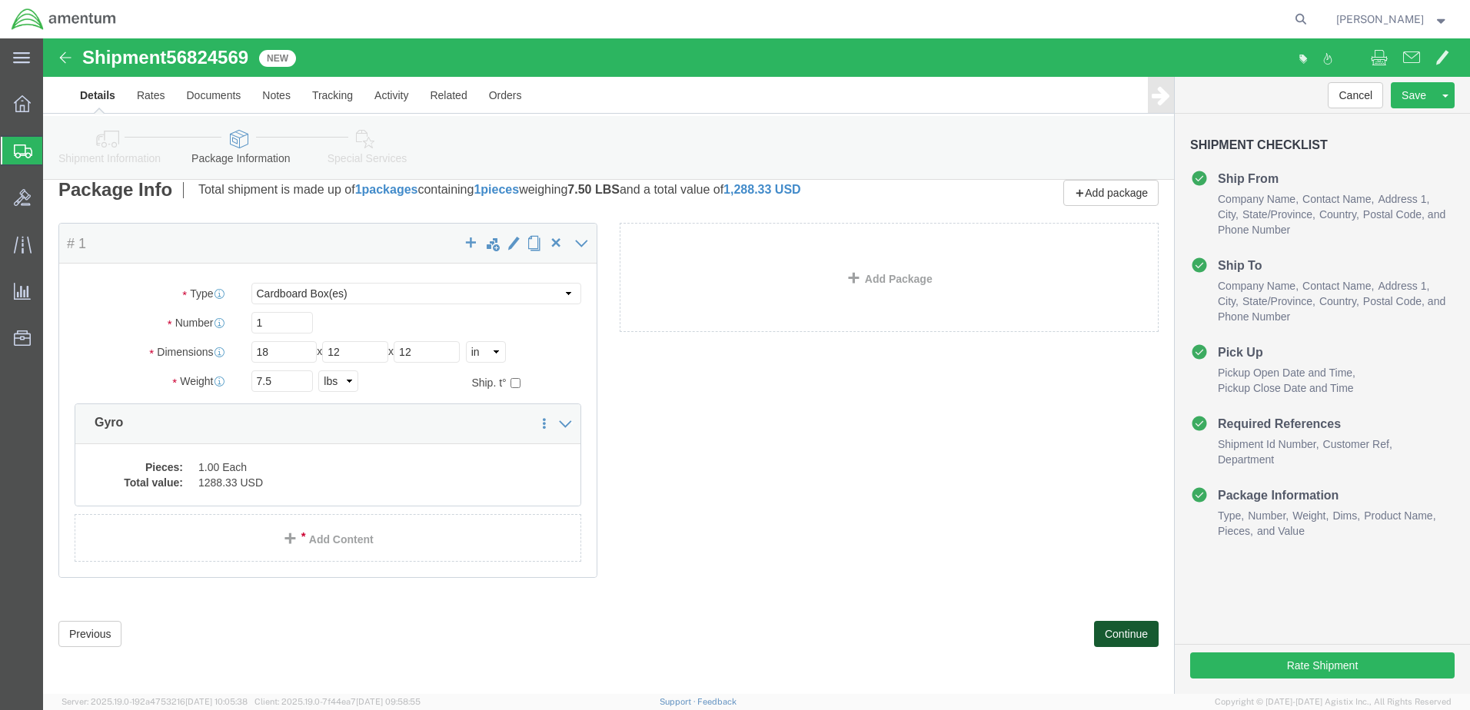
drag, startPoint x: 1073, startPoint y: 590, endPoint x: 1042, endPoint y: 557, distance: 45.7
click button "Continue"
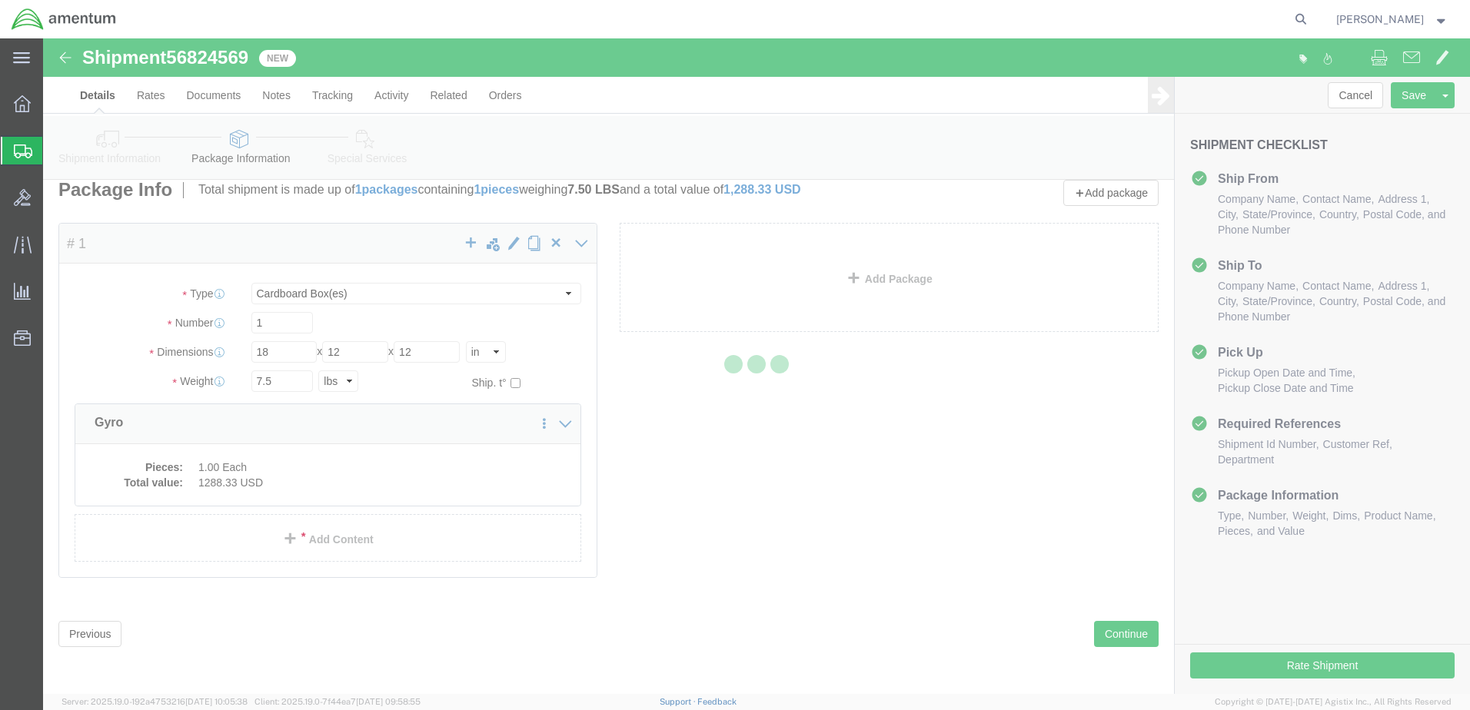
select select
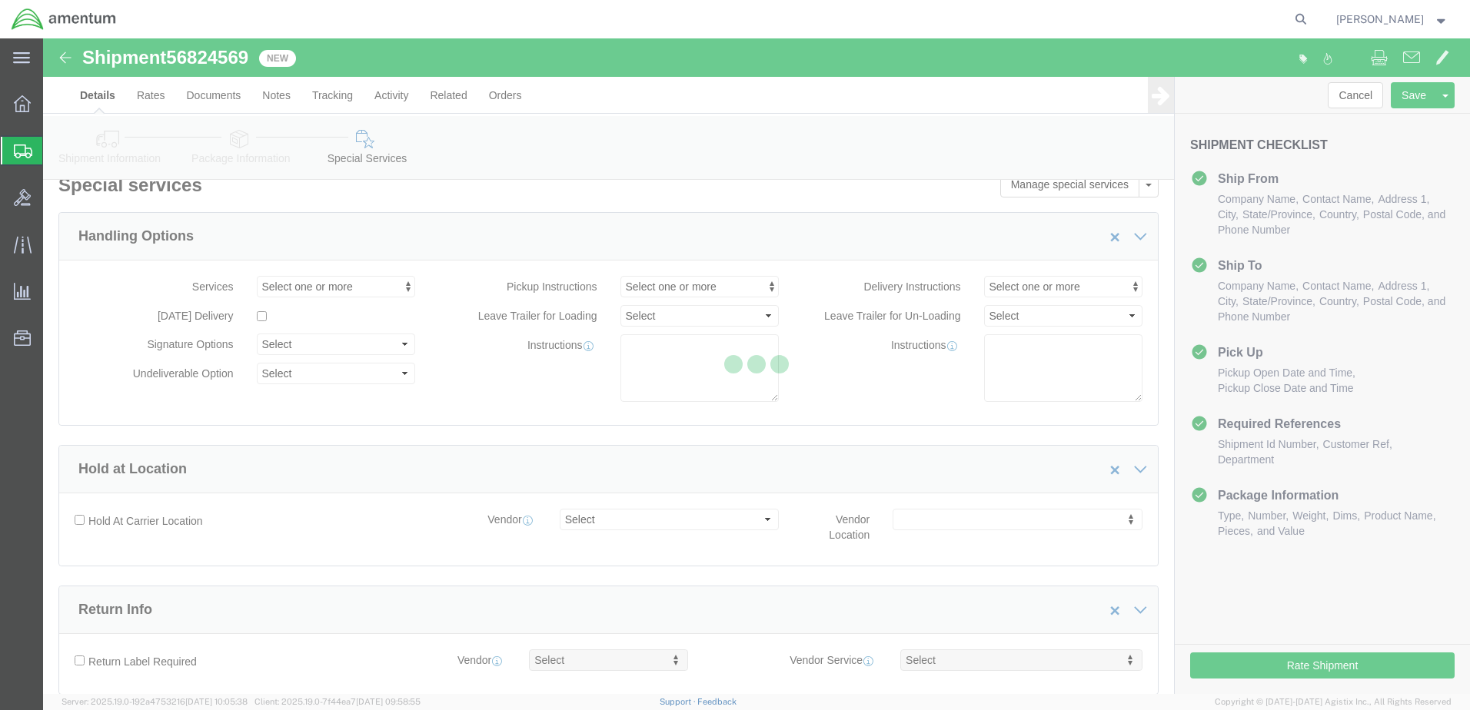
select select "DEPARTMENT"
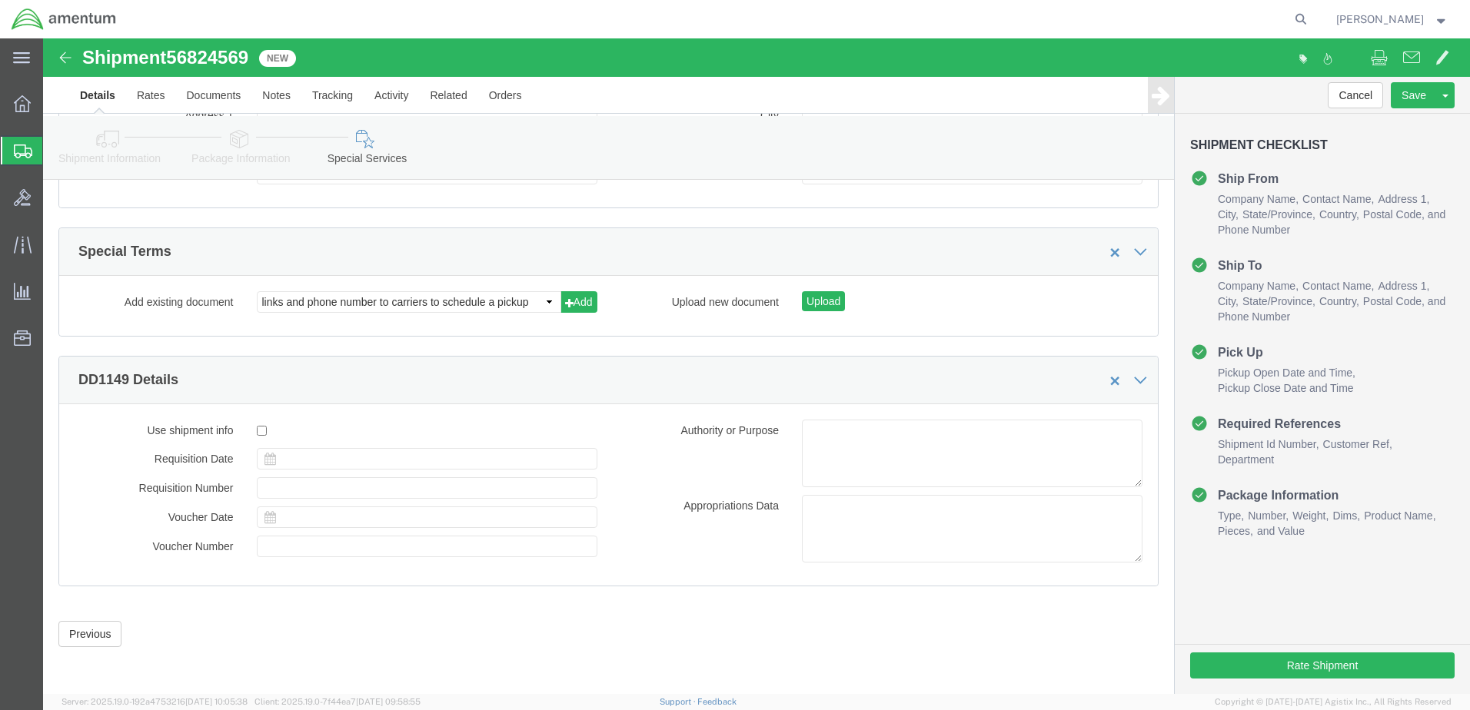
scroll to position [1874, 0]
click button "Rate Shipment"
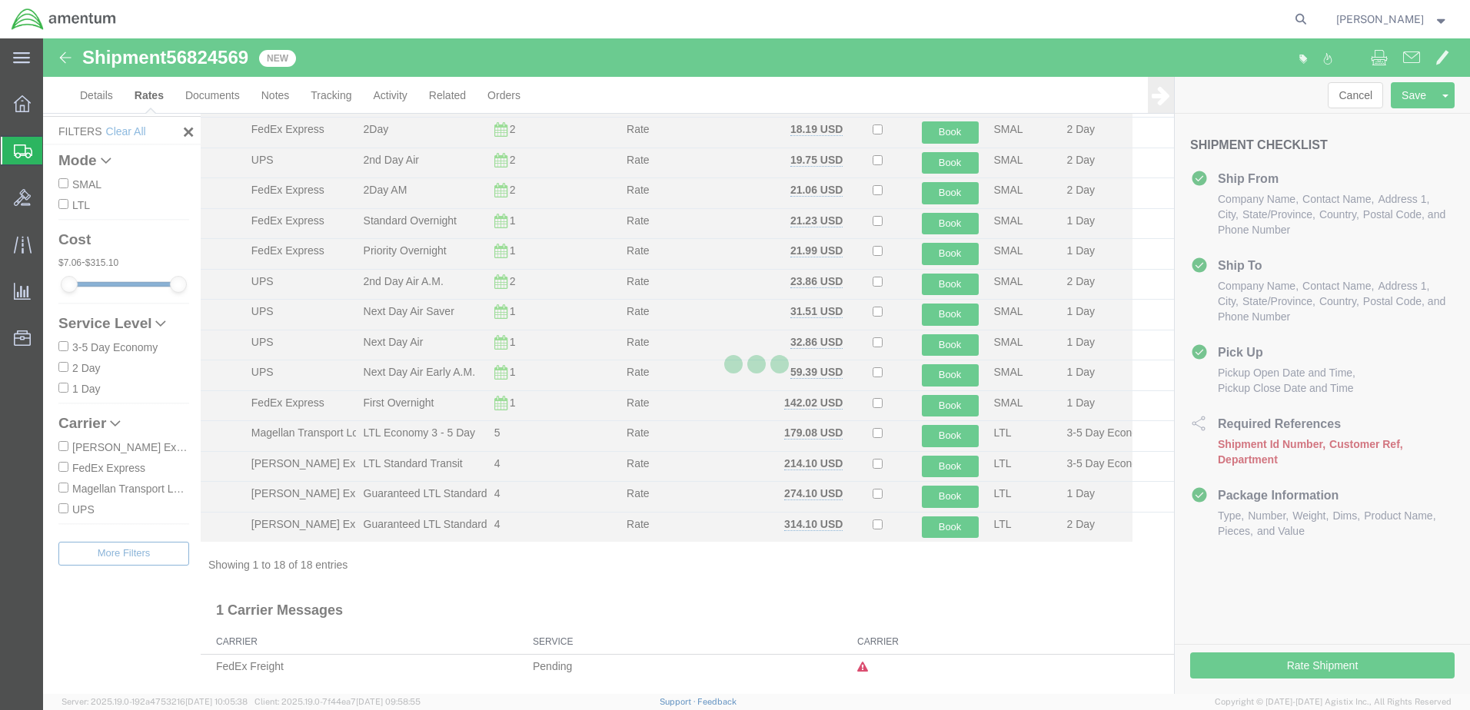
scroll to position [251, 0]
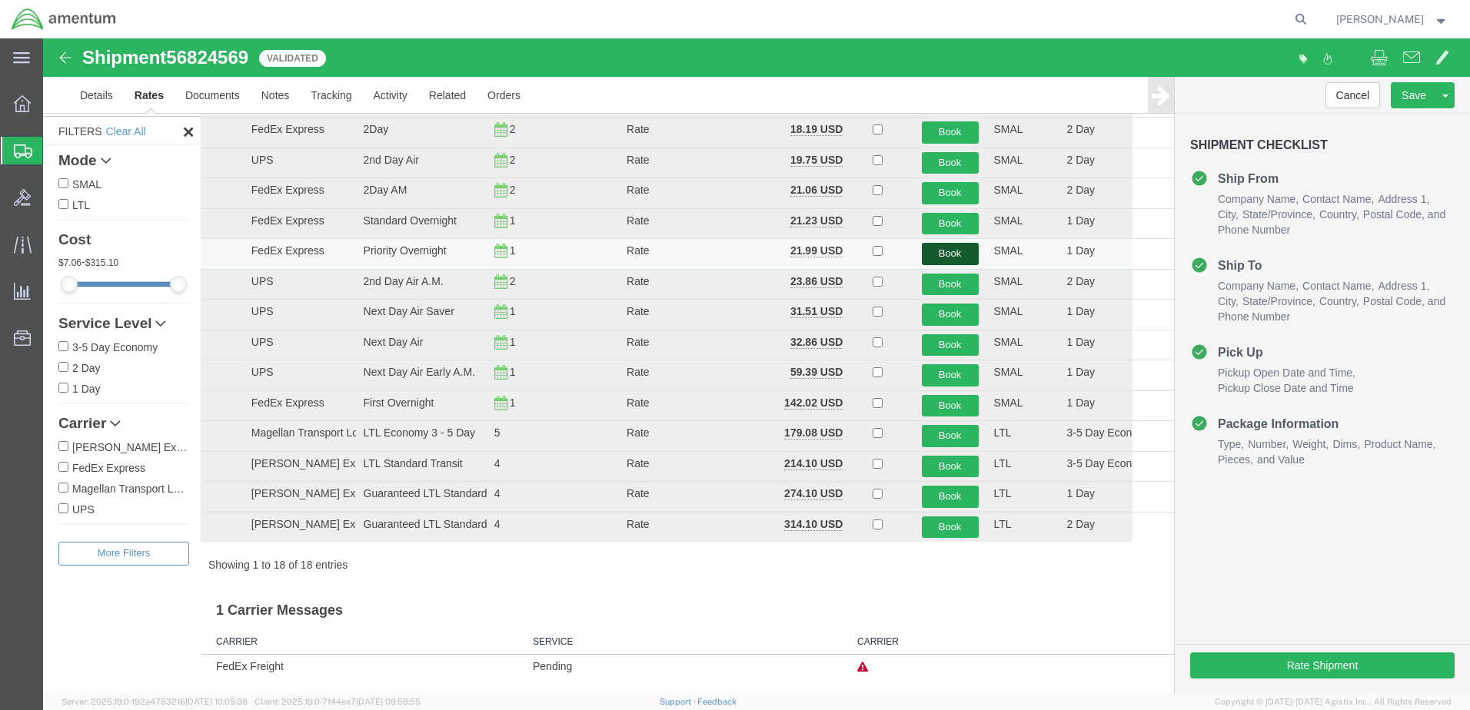
click at [955, 244] on button "Book" at bounding box center [950, 254] width 57 height 22
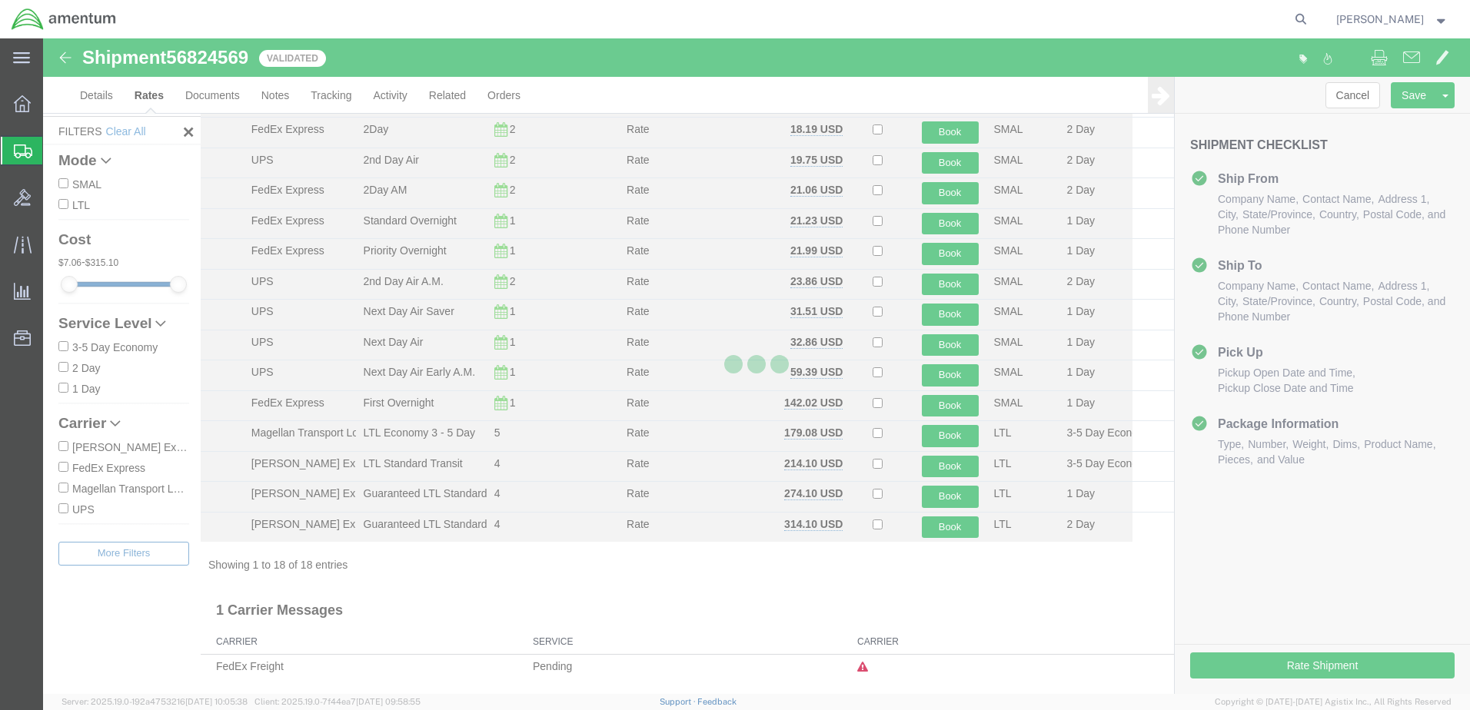
scroll to position [0, 0]
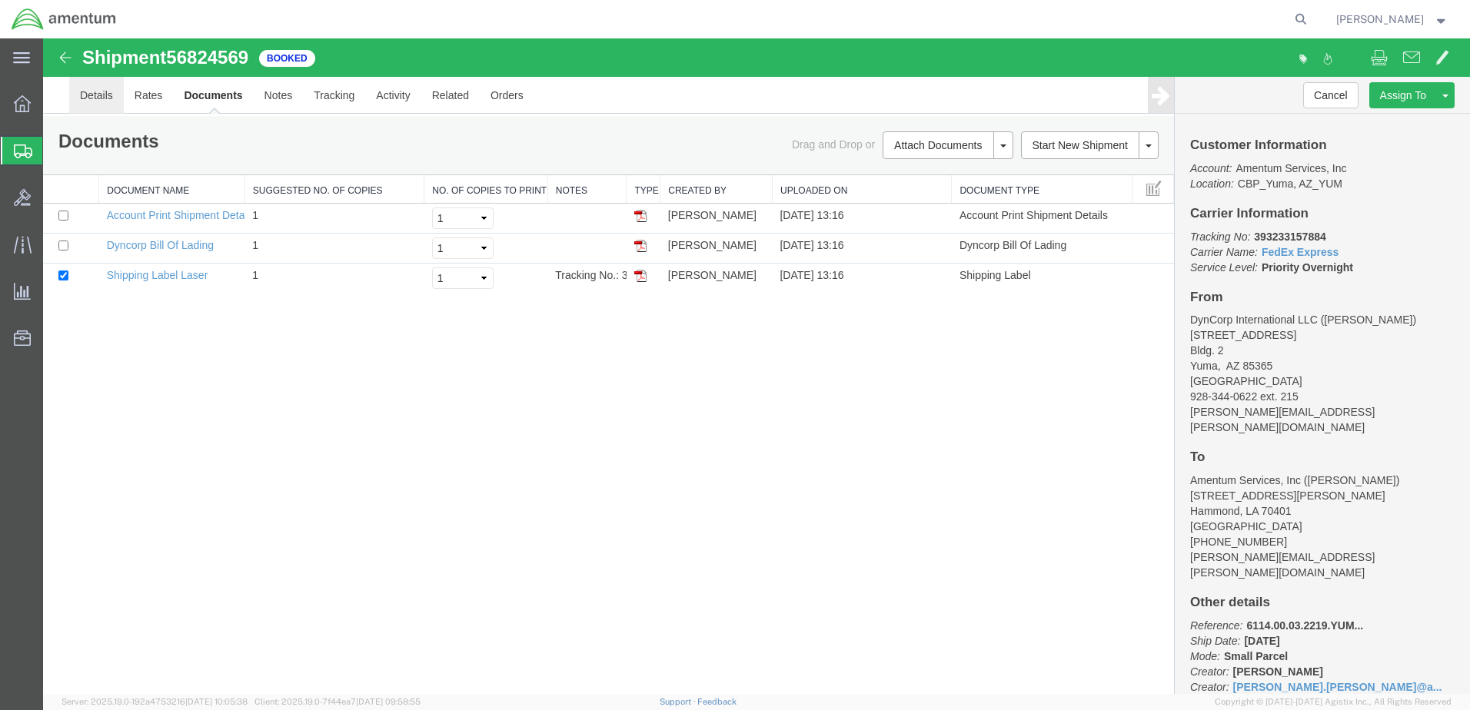
click at [104, 95] on link "Details" at bounding box center [96, 95] width 55 height 37
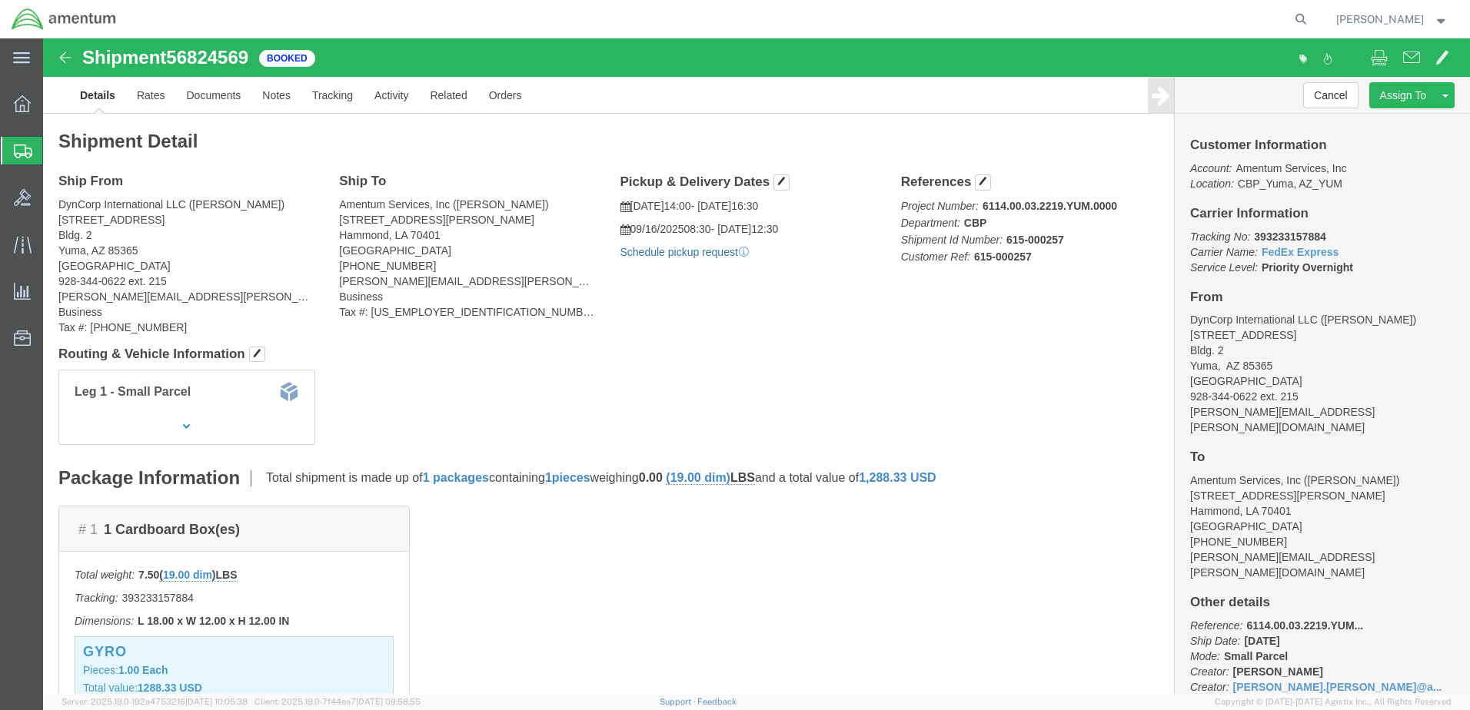
click link "Schedule pickup request"
click link "Documents"
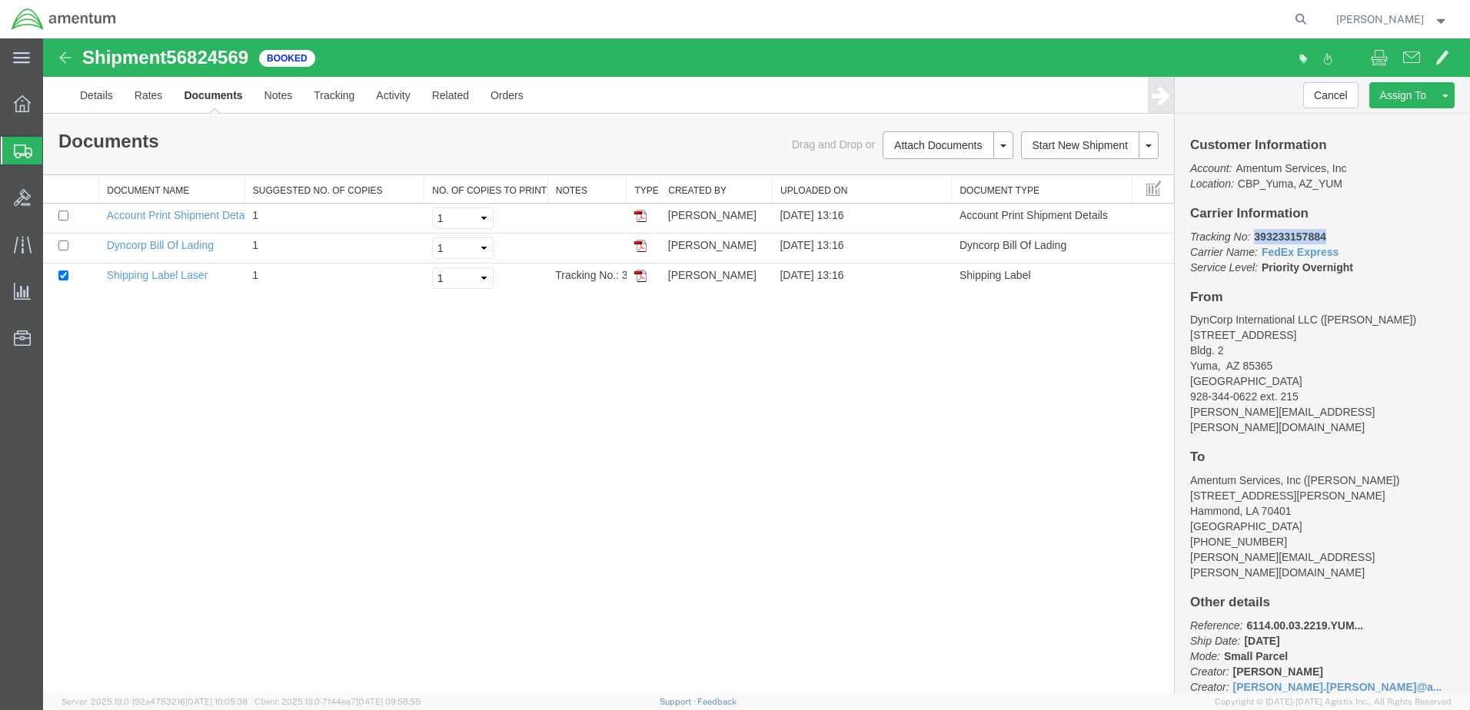
drag, startPoint x: 1265, startPoint y: 237, endPoint x: 1346, endPoint y: 236, distance: 80.7
click at [1346, 236] on p "Tracking No: 393233157884 Carrier Name: FedEx Express FedEx Express Service Lev…" at bounding box center [1322, 252] width 264 height 46
drag, startPoint x: 1346, startPoint y: 236, endPoint x: 1332, endPoint y: 238, distance: 13.9
copy b "393233157884"
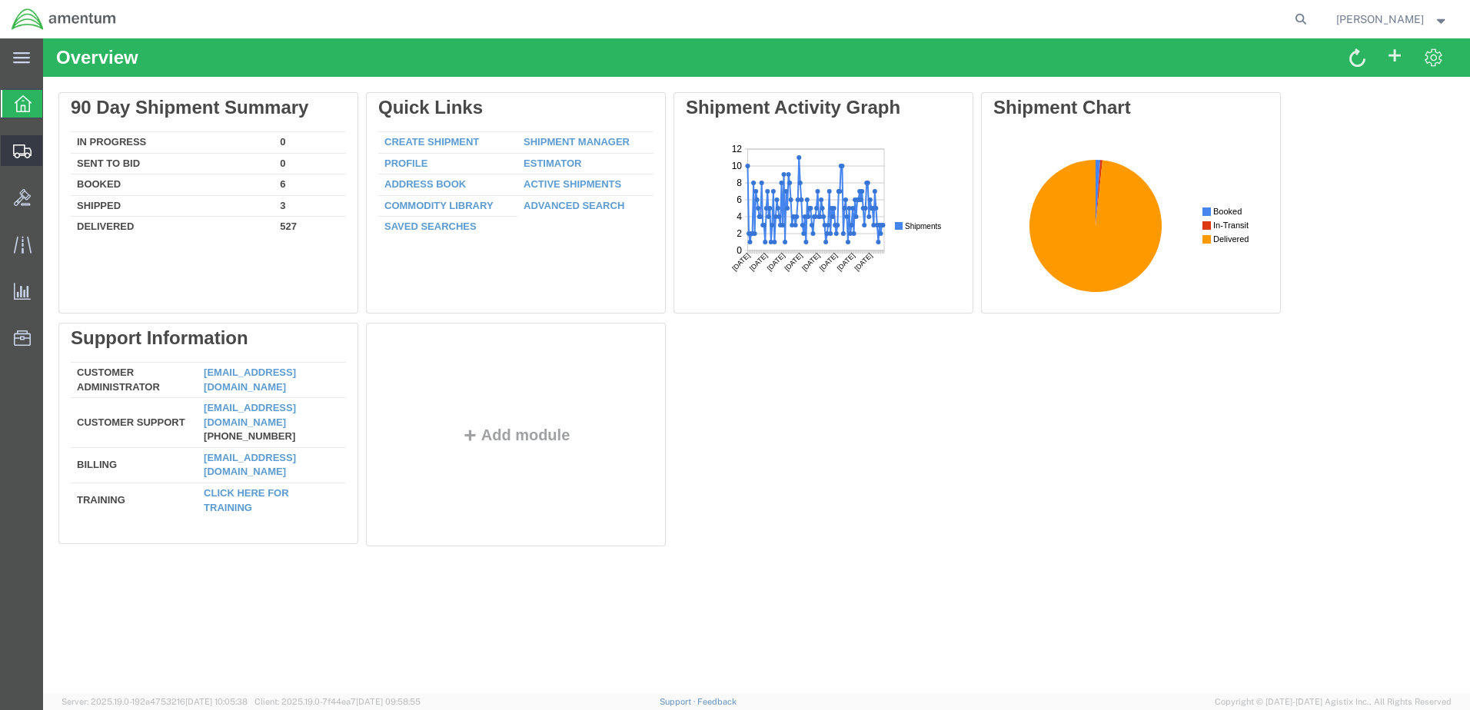
click at [0, 0] on span "Shipment Manager" at bounding box center [0, 0] width 0 height 0
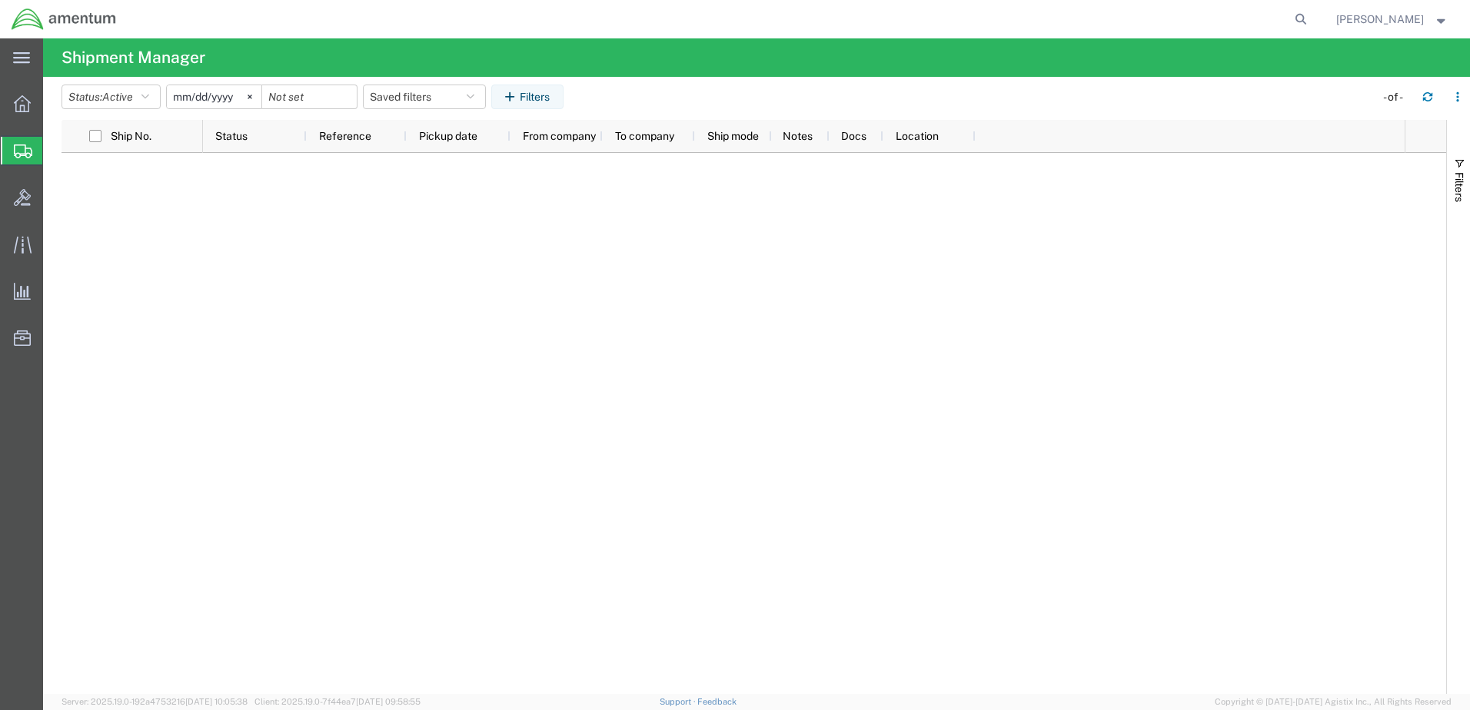
click at [55, 154] on span "Shipments" at bounding box center [48, 150] width 12 height 31
click at [247, 52] on agx-page-header "Shipment Manager" at bounding box center [756, 57] width 1427 height 38
click at [261, 94] on svg-icon at bounding box center [249, 96] width 23 height 23
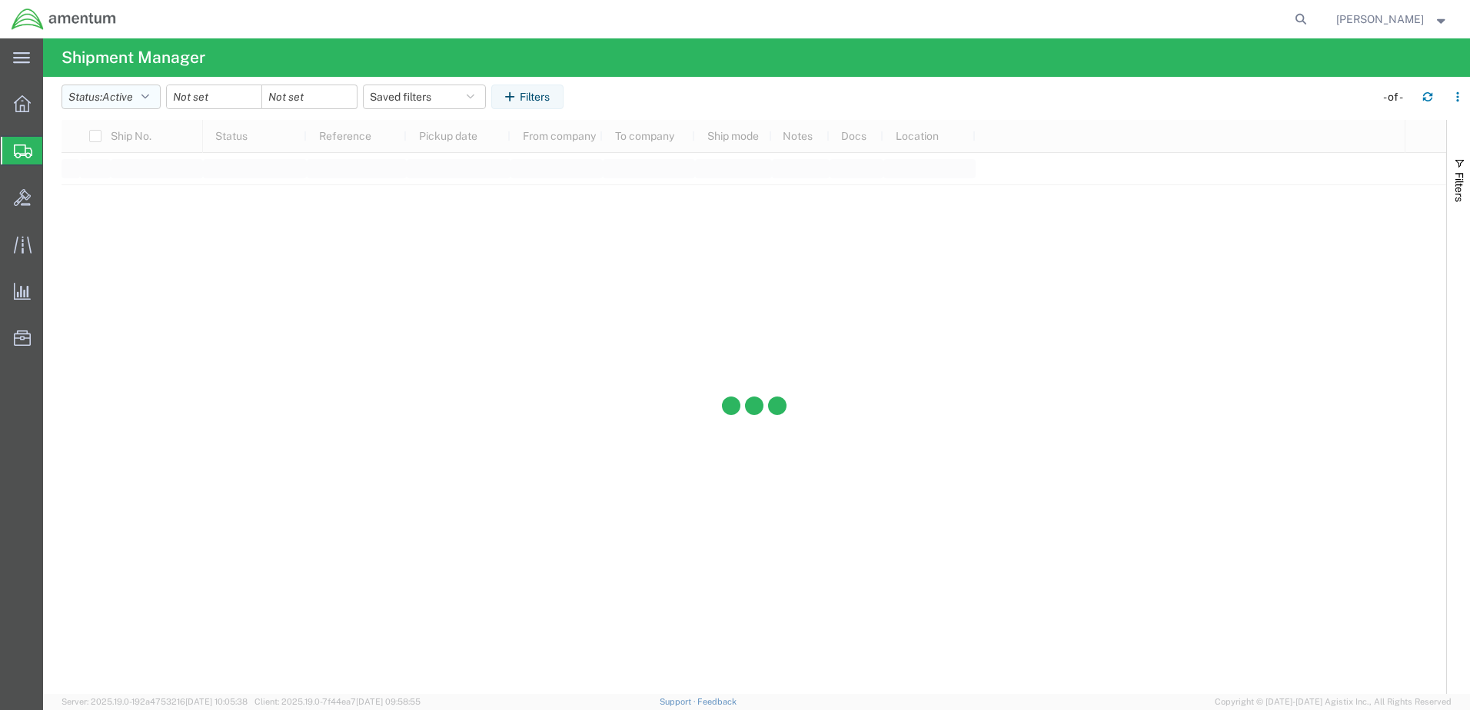
click at [161, 91] on button "Status: Active" at bounding box center [111, 97] width 99 height 25
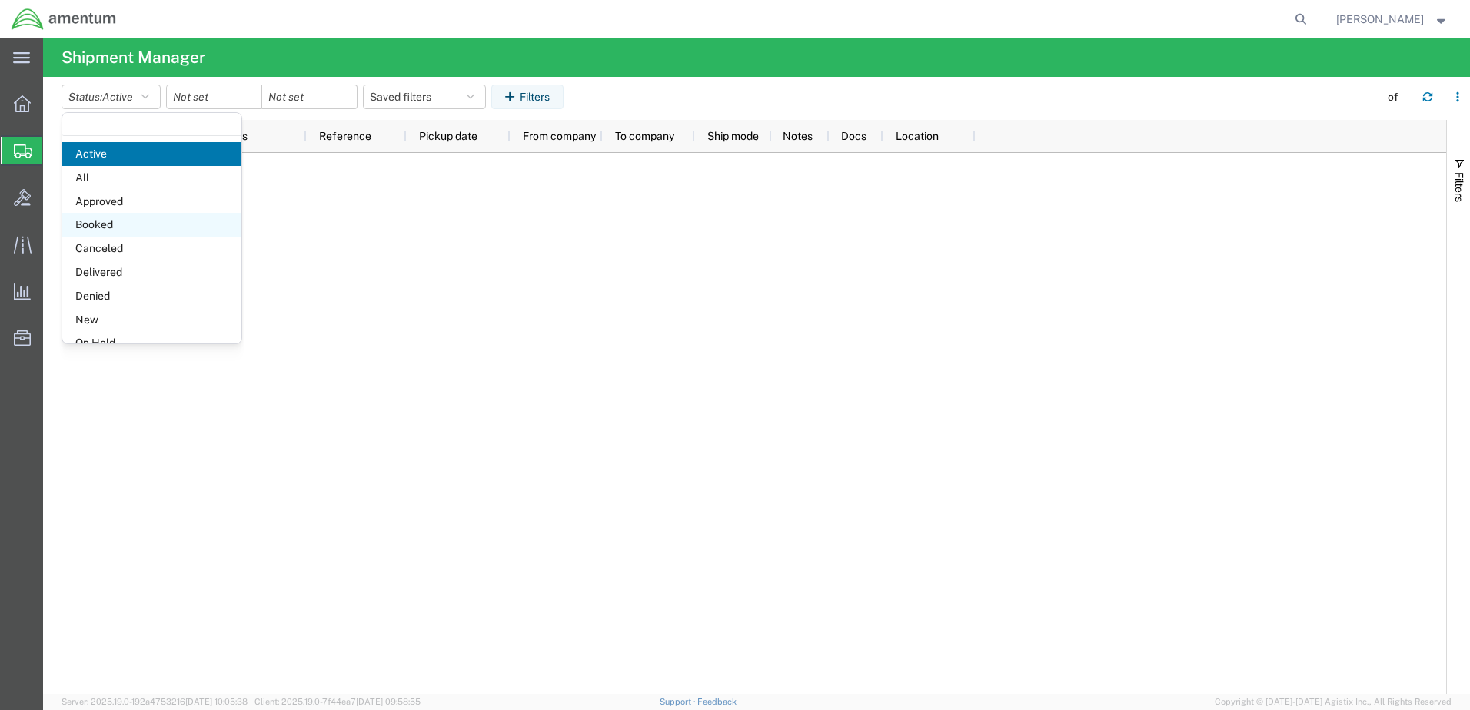
click at [124, 225] on span "Booked" at bounding box center [151, 225] width 179 height 24
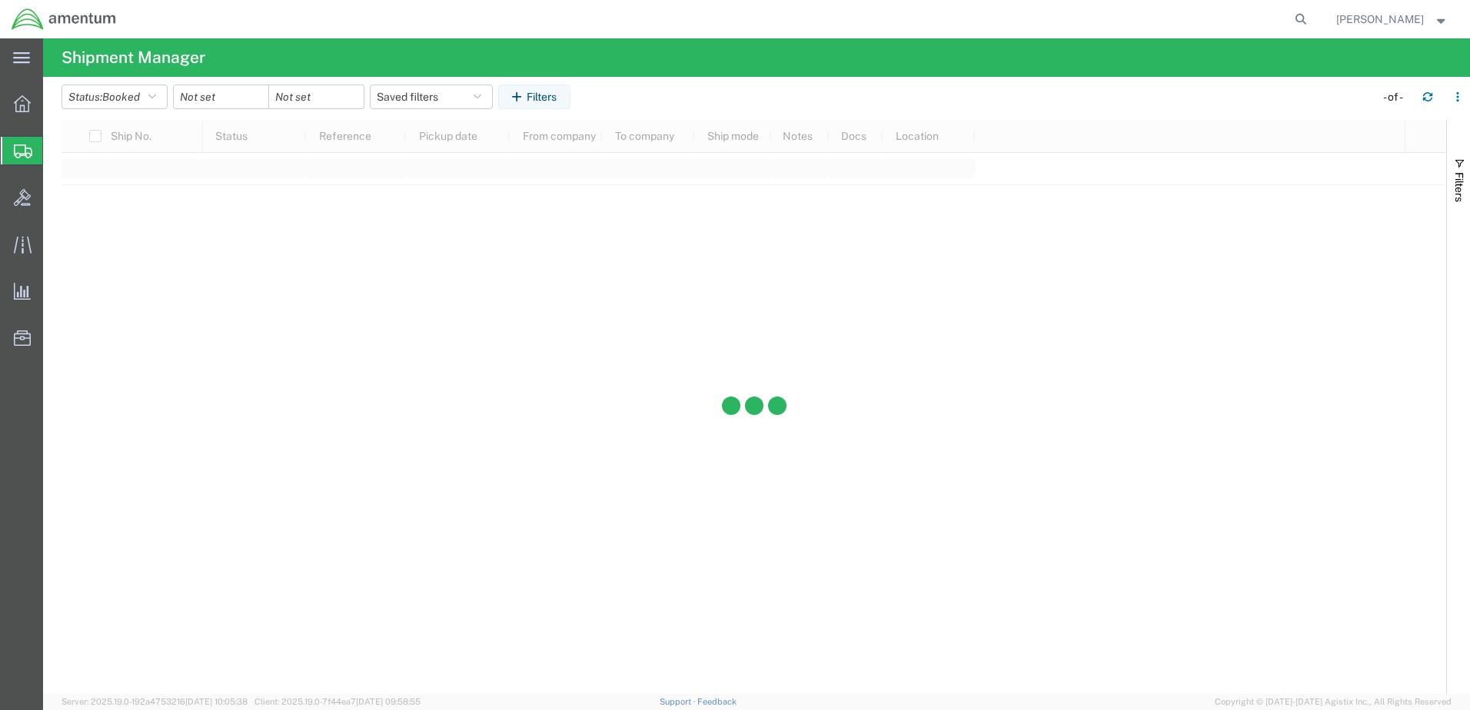
click at [269, 98] on div at bounding box center [221, 97] width 96 height 25
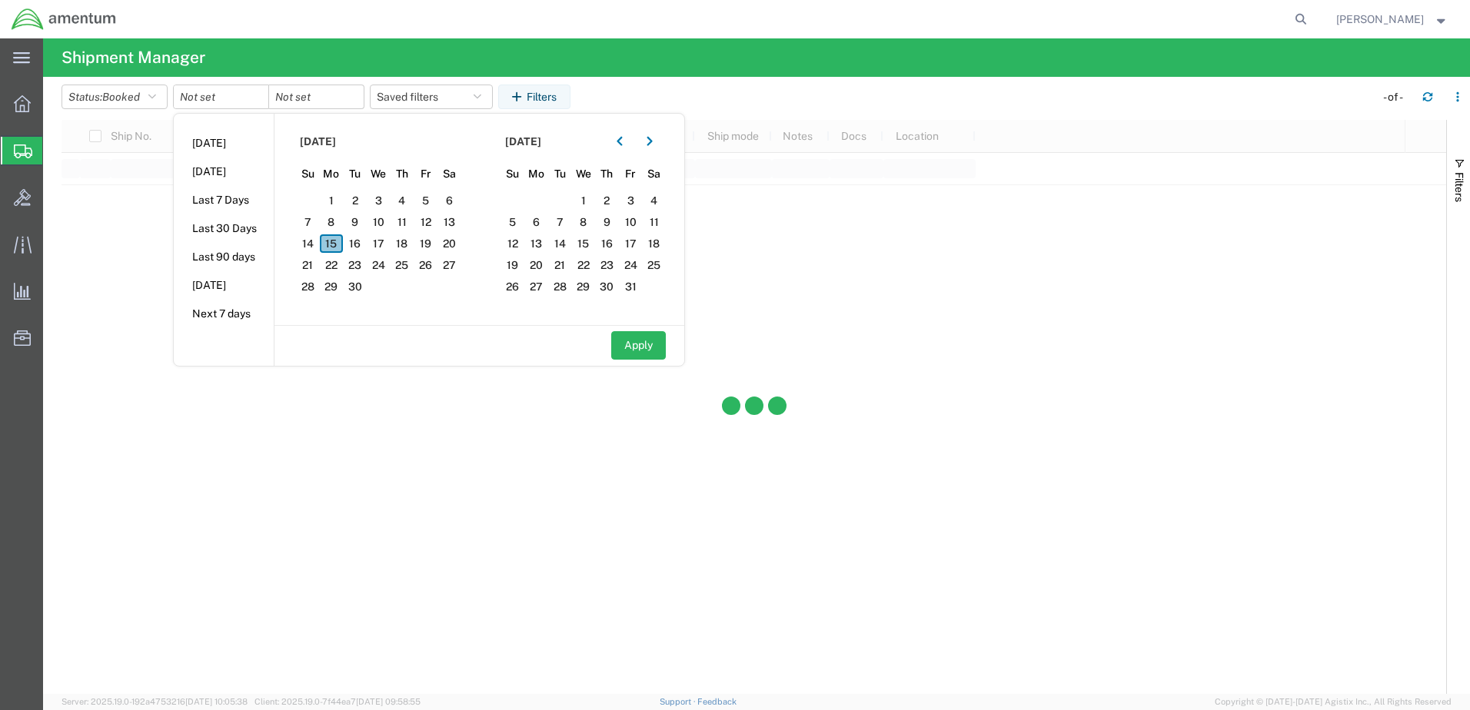
click at [344, 246] on span "15" at bounding box center [332, 243] width 24 height 18
click at [663, 346] on button "Apply" at bounding box center [638, 345] width 55 height 28
type input "[DATE]"
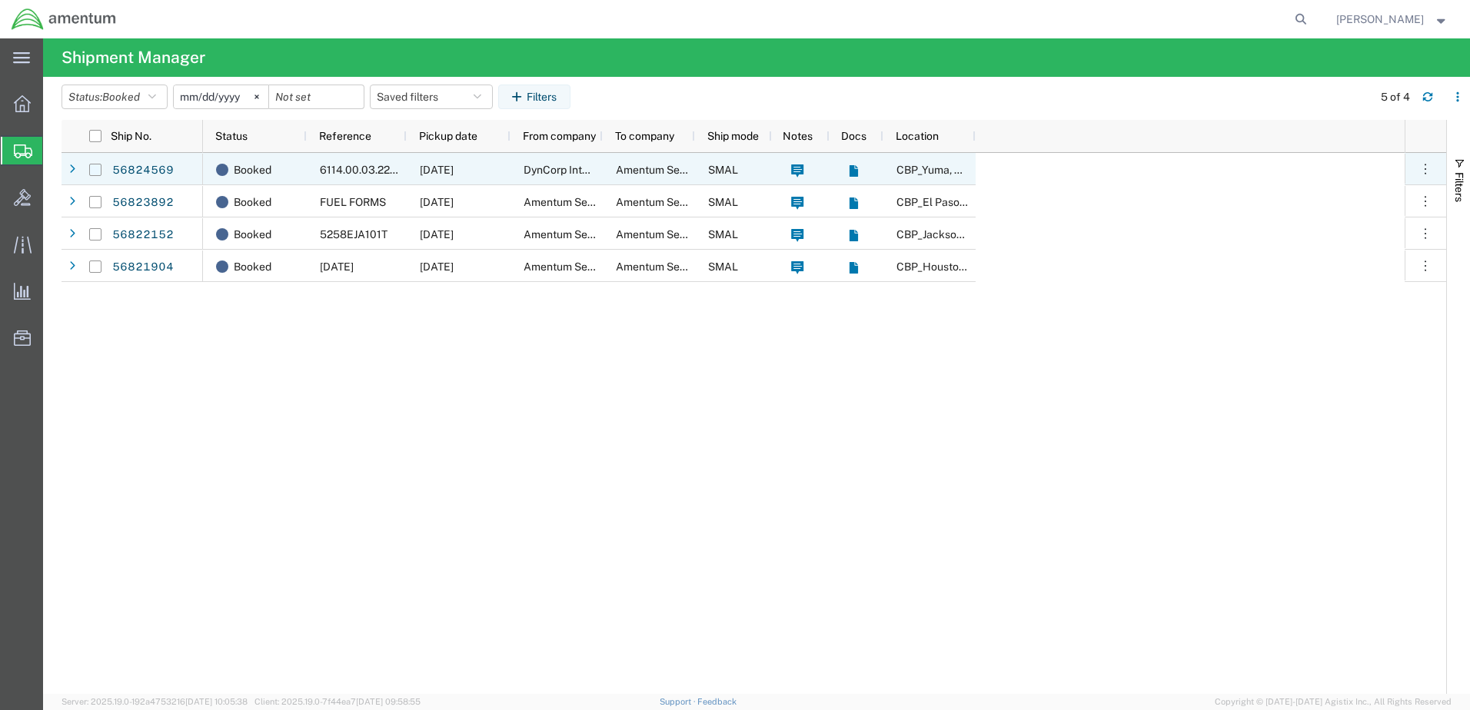
click at [99, 168] on input "Press Space to toggle row selection (unchecked)" at bounding box center [95, 170] width 12 height 12
checkbox input "true"
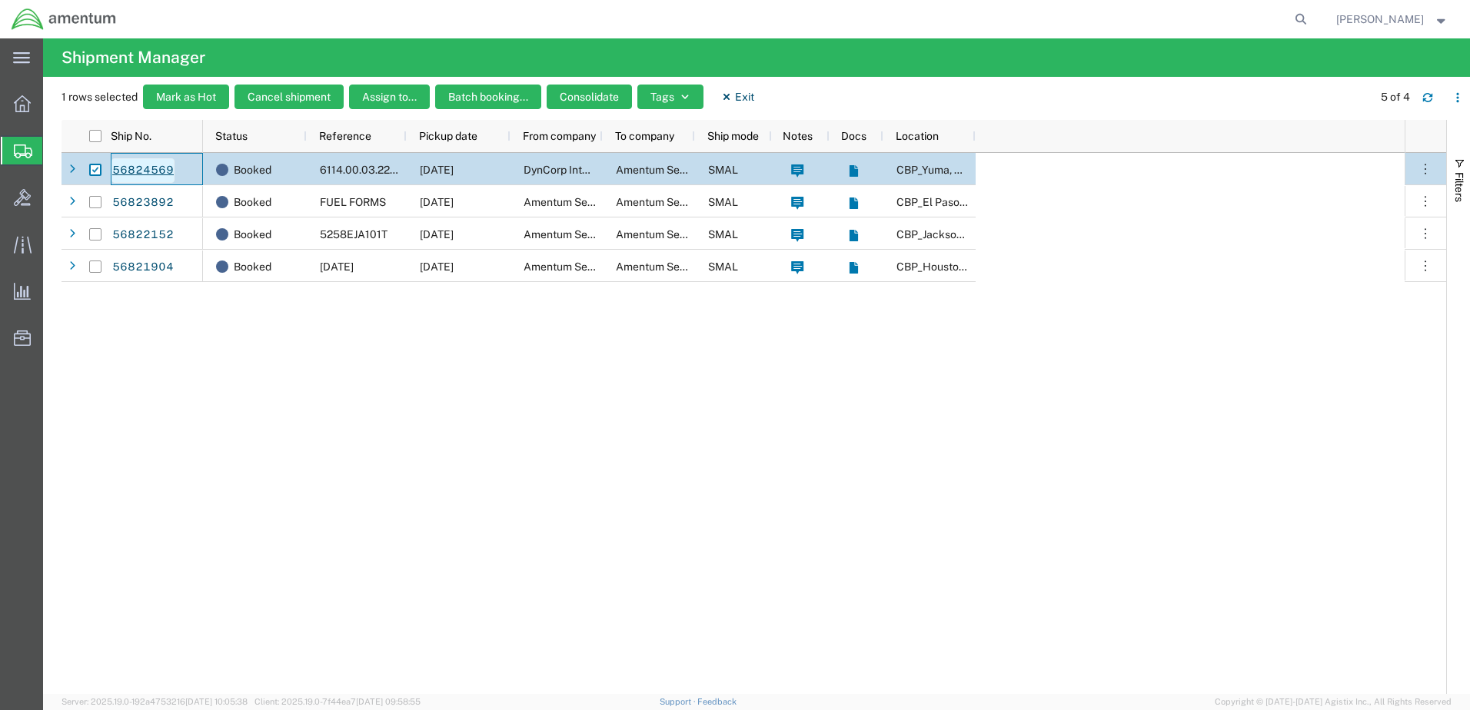
click at [145, 167] on link "56824569" at bounding box center [142, 170] width 63 height 25
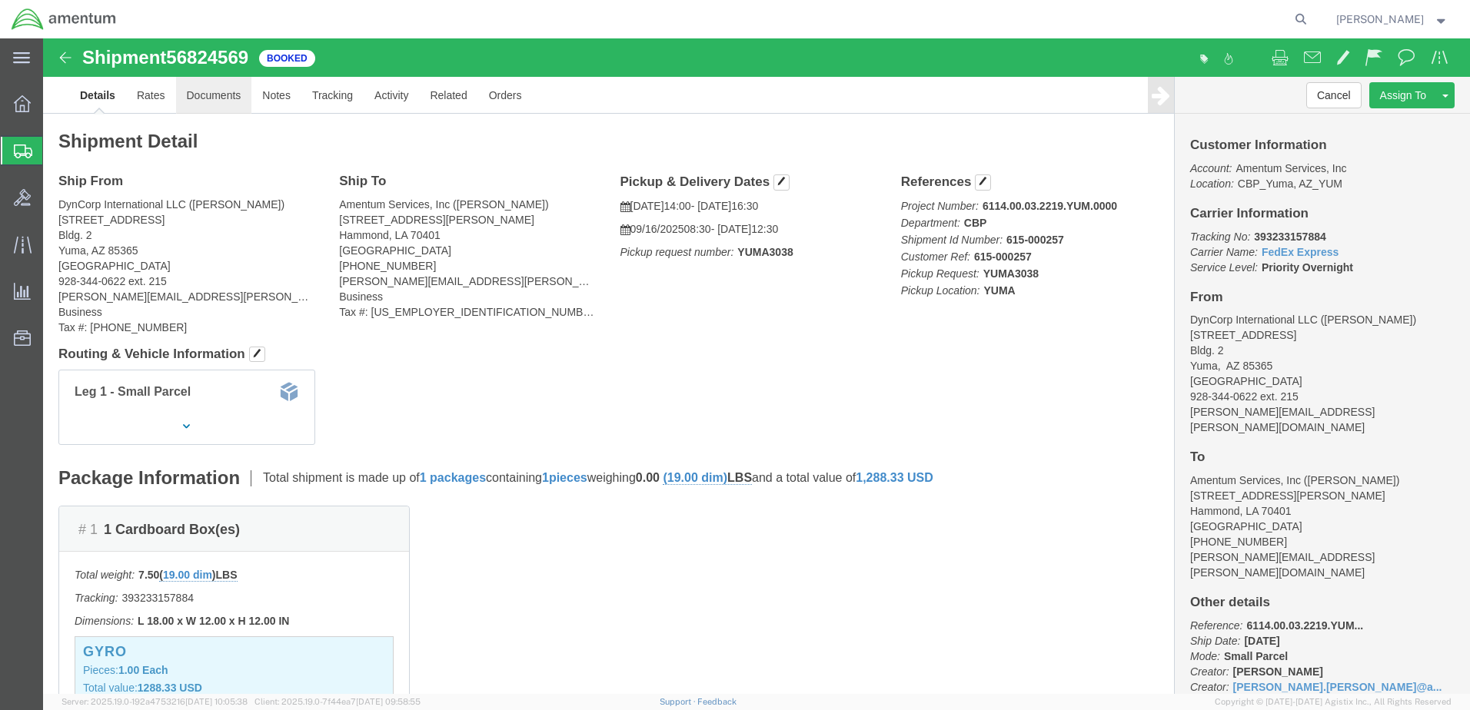
click link "Documents"
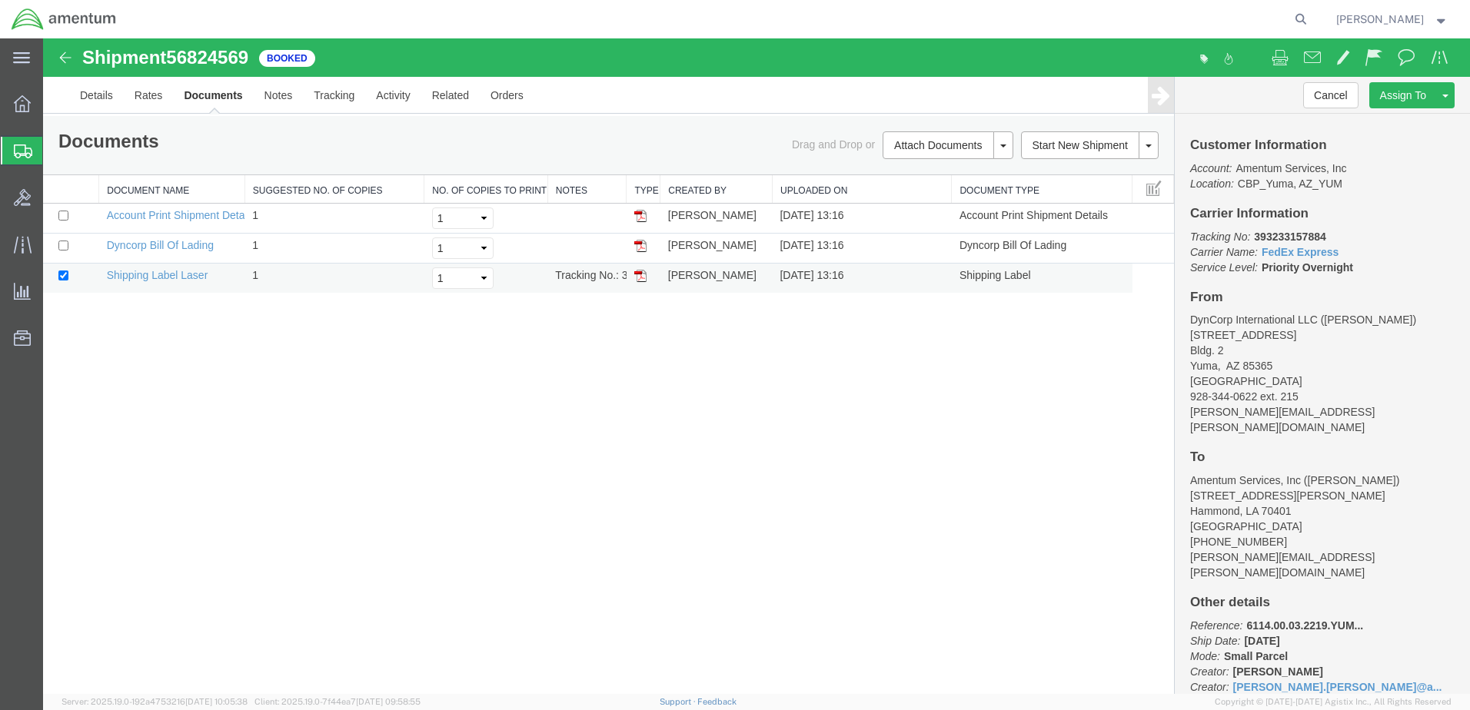
click at [644, 281] on img at bounding box center [640, 276] width 12 height 12
click at [643, 247] on img at bounding box center [640, 246] width 12 height 12
